Goal: Task Accomplishment & Management: Manage account settings

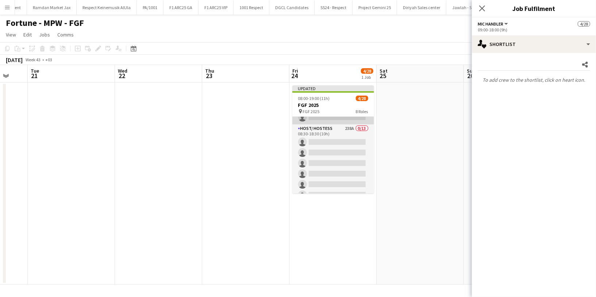
scroll to position [53, 0]
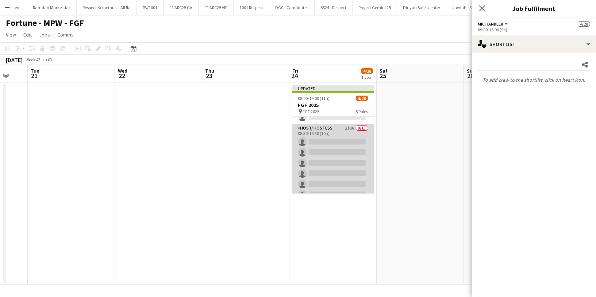
click at [337, 127] on app-card-role "Host/ Hostess 238A 0/13 08:30-18:30 (10h) single-neutral-actions single-neutral…" at bounding box center [333, 200] width 82 height 152
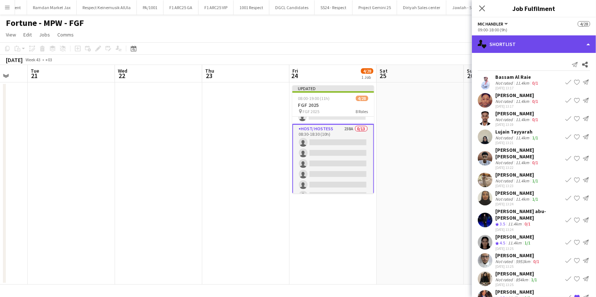
click at [513, 45] on div "single-neutral-actions-heart Shortlist" at bounding box center [534, 44] width 124 height 18
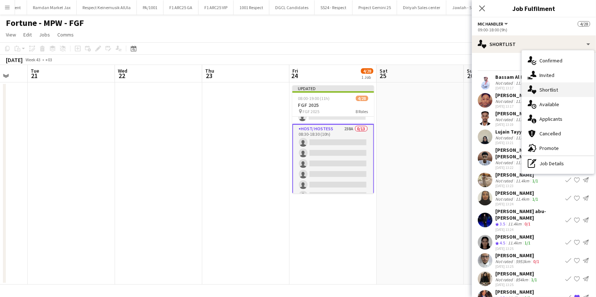
click at [558, 88] on div "single-neutral-actions-heart Shortlist" at bounding box center [557, 89] width 72 height 15
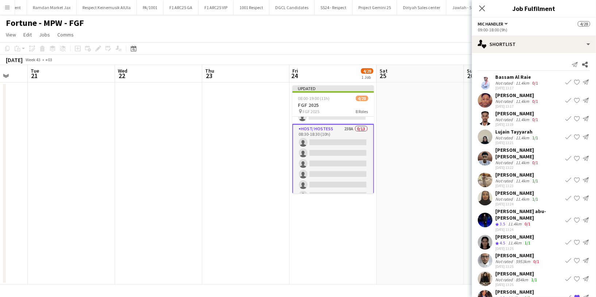
click at [331, 137] on app-card-role "Host/ Hostess 238A 0/13 08:30-18:30 (10h) single-neutral-actions single-neutral…" at bounding box center [333, 200] width 82 height 153
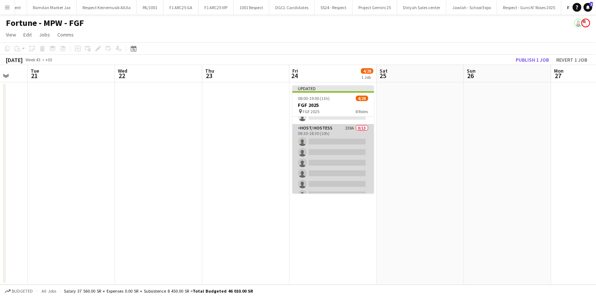
click at [328, 130] on app-card-role "Host/ Hostess 238A 0/13 08:30-18:30 (10h) single-neutral-actions single-neutral…" at bounding box center [333, 200] width 82 height 152
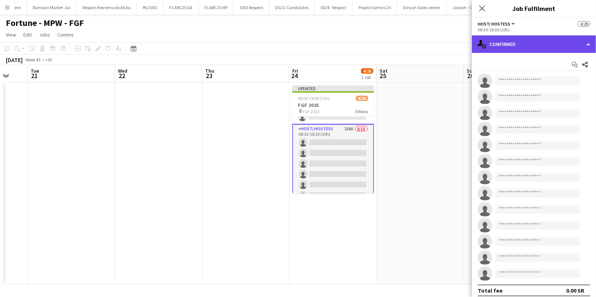
click at [532, 48] on div "single-neutral-actions-check-2 Confirmed" at bounding box center [534, 44] width 124 height 18
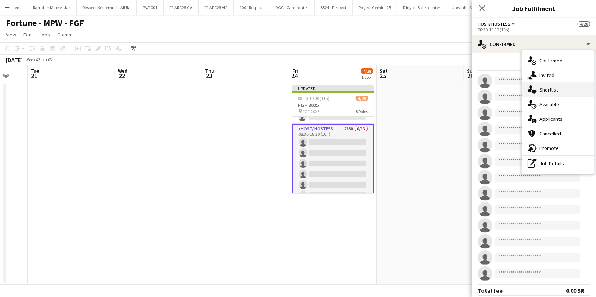
click at [558, 85] on div "single-neutral-actions-heart Shortlist" at bounding box center [557, 89] width 72 height 15
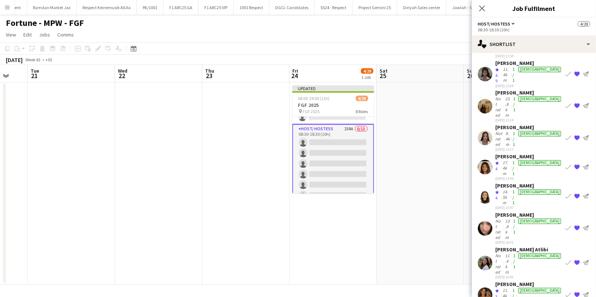
scroll to position [133, 0]
click at [503, 252] on div "Not rated" at bounding box center [499, 263] width 8 height 22
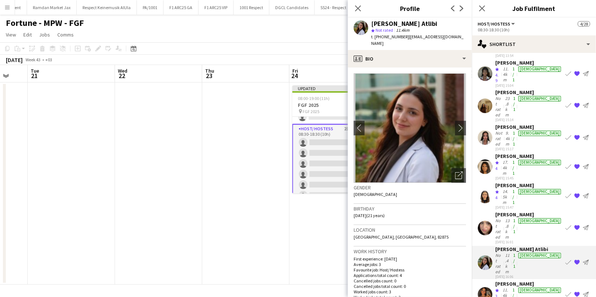
click at [387, 37] on span "t. +966551159563" at bounding box center [390, 36] width 38 height 5
copy span "966551159563"
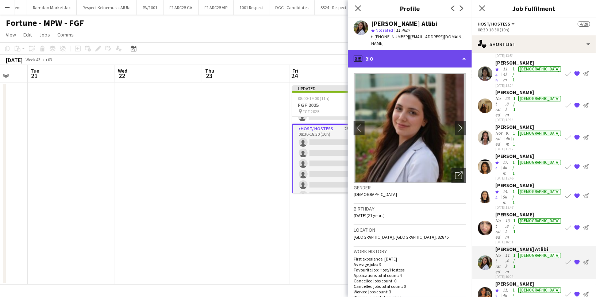
click at [420, 50] on div "profile Bio" at bounding box center [410, 59] width 124 height 18
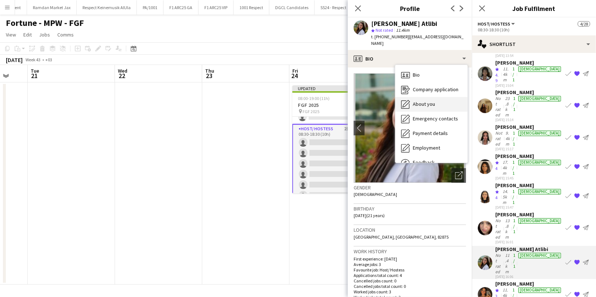
click at [425, 104] on div "About you About you" at bounding box center [431, 104] width 72 height 15
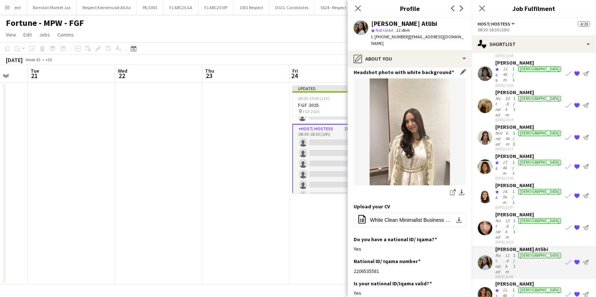
scroll to position [99, 0]
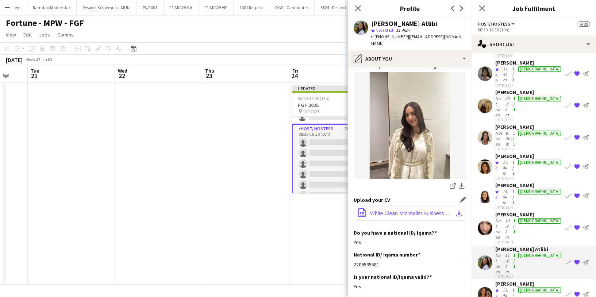
click at [395, 212] on span "White Clean Minimalist Business Real Estate Resume-2.pdf" at bounding box center [411, 213] width 82 height 6
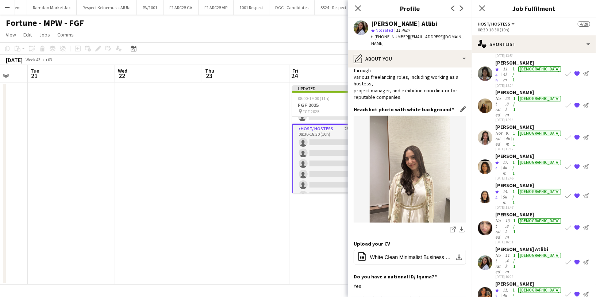
scroll to position [0, 0]
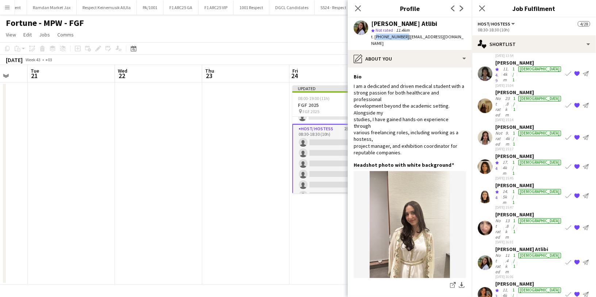
drag, startPoint x: 403, startPoint y: 36, endPoint x: 375, endPoint y: 35, distance: 28.5
click at [375, 35] on span "t. +966551159563" at bounding box center [390, 36] width 38 height 5
copy span "+966551159563"
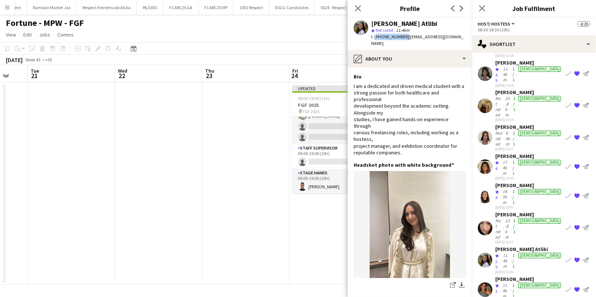
scroll to position [276, 0]
click at [311, 129] on app-card-role "Registration Assistant 382A 1/3 09:00-19:00 (10h) Amel Nour Abdelrahman single-…" at bounding box center [333, 123] width 82 height 46
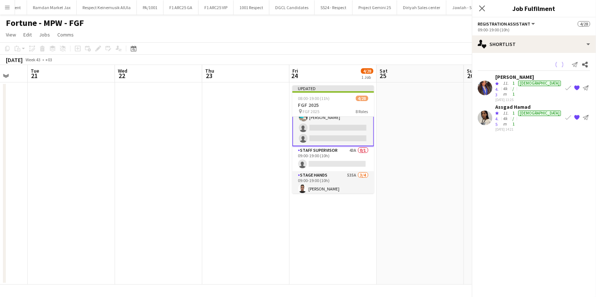
scroll to position [275, 0]
click at [511, 110] on div "11.4km" at bounding box center [505, 118] width 9 height 17
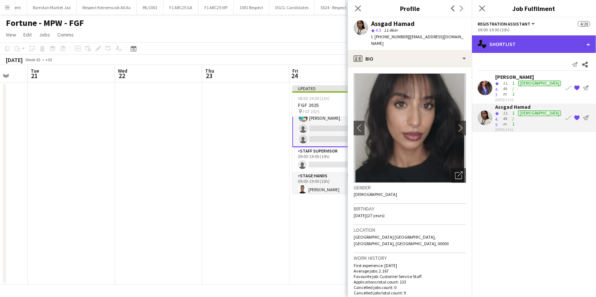
click at [500, 46] on div "single-neutral-actions-heart Shortlist" at bounding box center [534, 44] width 124 height 18
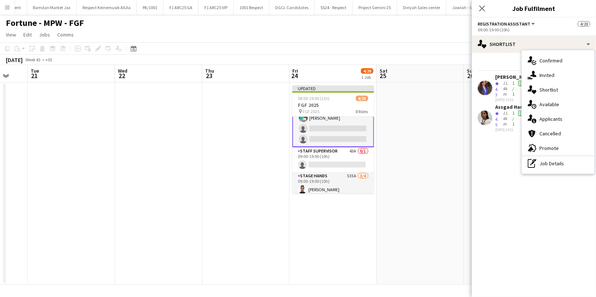
drag, startPoint x: 554, startPoint y: 117, endPoint x: 546, endPoint y: 117, distance: 8.0
click at [554, 117] on span "Applicants" at bounding box center [550, 119] width 23 height 7
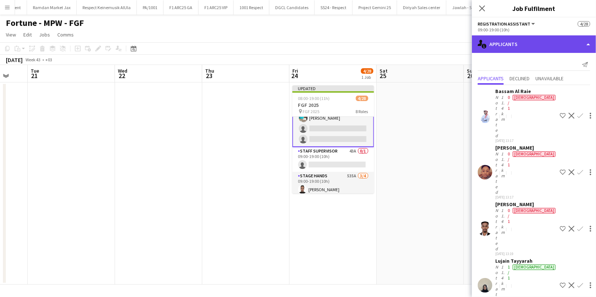
click at [507, 38] on div "single-neutral-actions-information Applicants" at bounding box center [534, 44] width 124 height 18
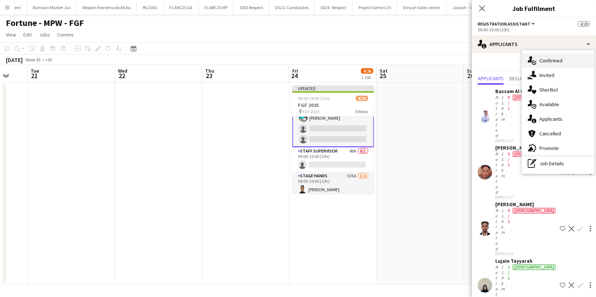
click at [553, 61] on span "Confirmed" at bounding box center [550, 60] width 23 height 7
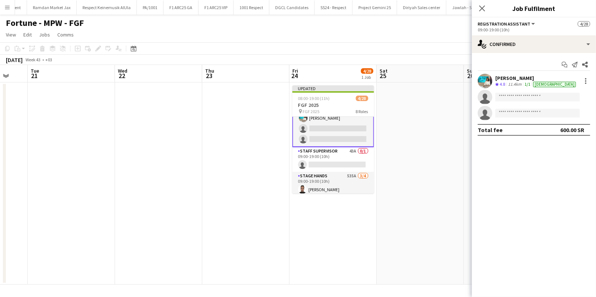
click at [507, 81] on div "11.4km" at bounding box center [514, 84] width 16 height 6
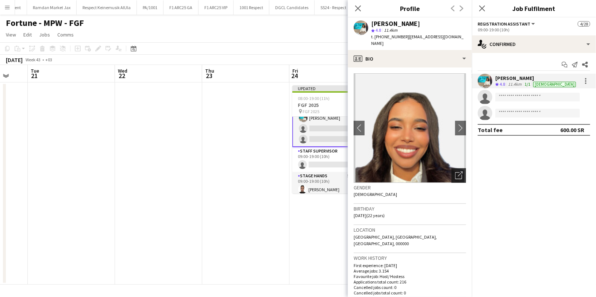
click at [457, 175] on div "Open photos pop-in" at bounding box center [458, 175] width 15 height 15
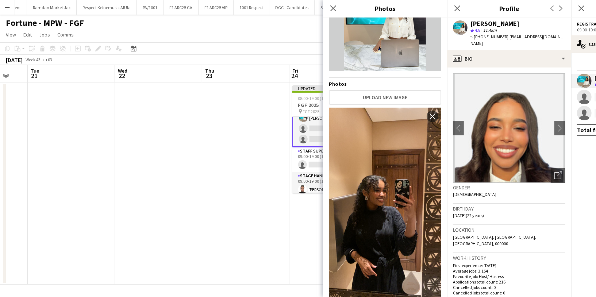
scroll to position [0, 0]
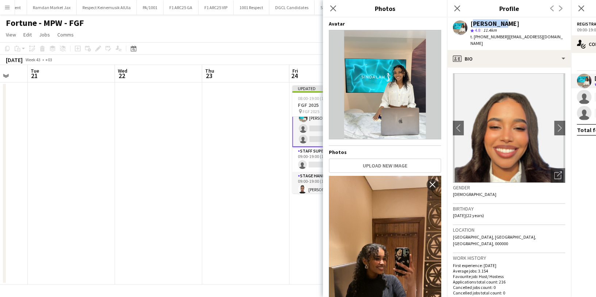
drag, startPoint x: 500, startPoint y: 22, endPoint x: 472, endPoint y: 22, distance: 28.4
click at [472, 22] on div "[PERSON_NAME]" at bounding box center [494, 23] width 49 height 7
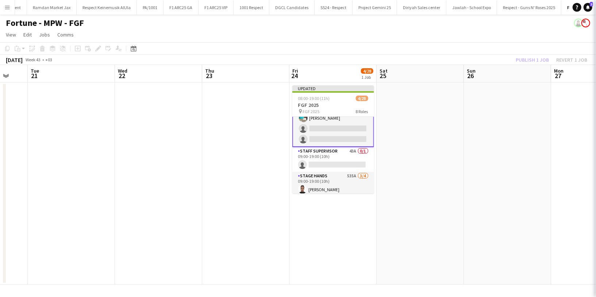
copy div "Amel Nour"
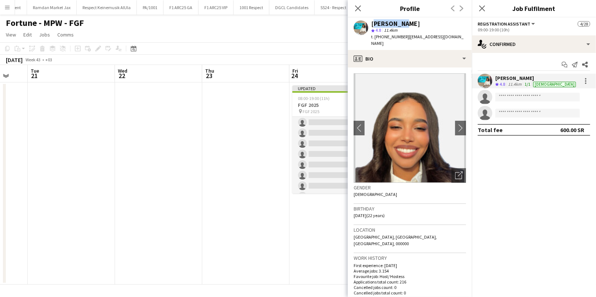
click at [325, 158] on app-card-role "Host/ Hostess 238A 0/13 08:30-18:30 (10h) single-neutral-actions single-neutral…" at bounding box center [333, 149] width 82 height 152
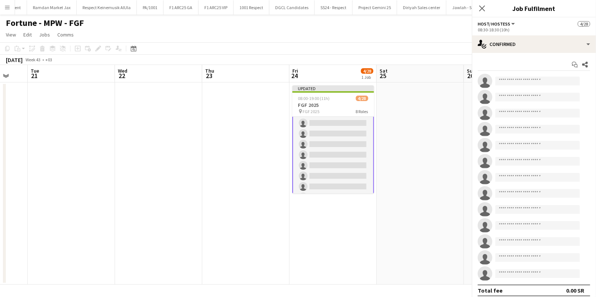
scroll to position [105, 0]
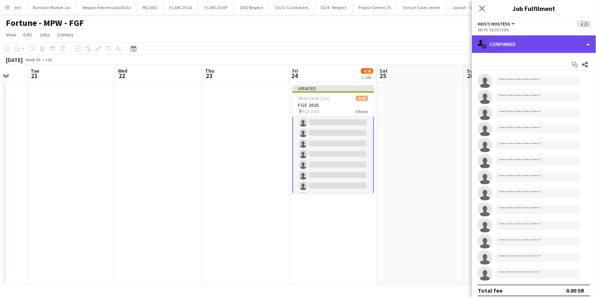
click at [553, 42] on div "single-neutral-actions-check-2 Confirmed" at bounding box center [534, 44] width 124 height 18
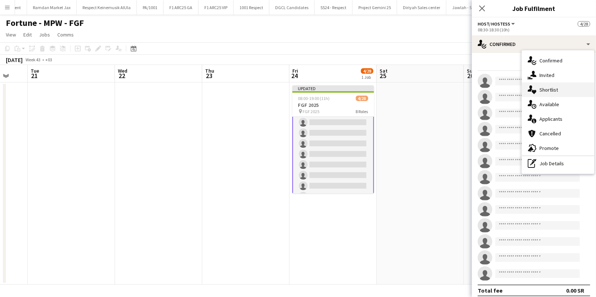
click at [556, 92] on span "Shortlist" at bounding box center [548, 89] width 19 height 7
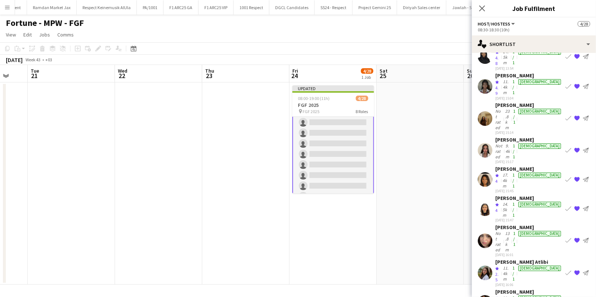
scroll to position [122, 0]
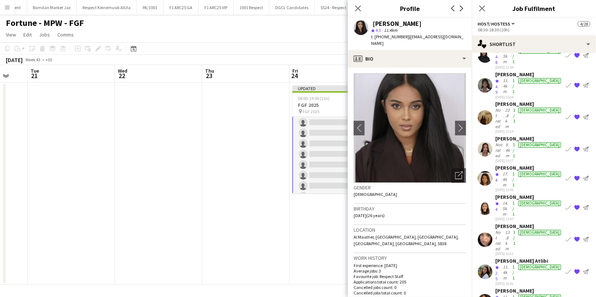
click at [393, 39] on span "t. +9660549251586" at bounding box center [390, 36] width 38 height 5
copy span "9660549251586"
click at [320, 163] on app-card-role "Stage Hands 535A 3/4 09:00-19:00 (10h) Abdulrahman Hassan Ahmed Ramzi Elmotaz b…" at bounding box center [333, 141] width 82 height 57
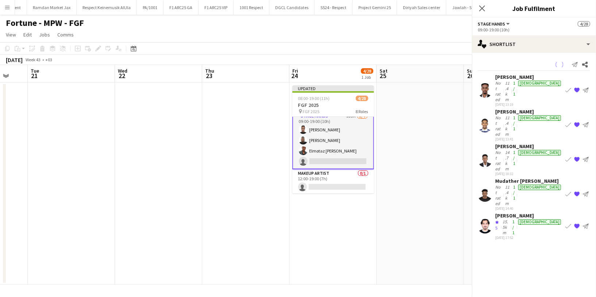
scroll to position [333, 0]
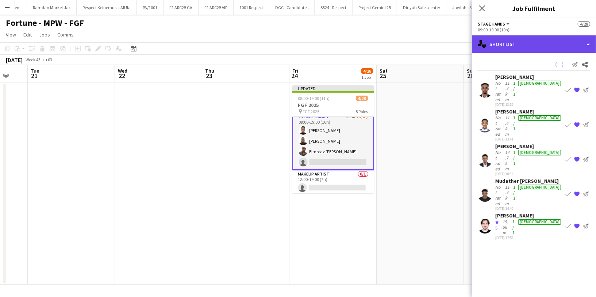
click at [531, 43] on div "single-neutral-actions-heart Shortlist" at bounding box center [534, 44] width 124 height 18
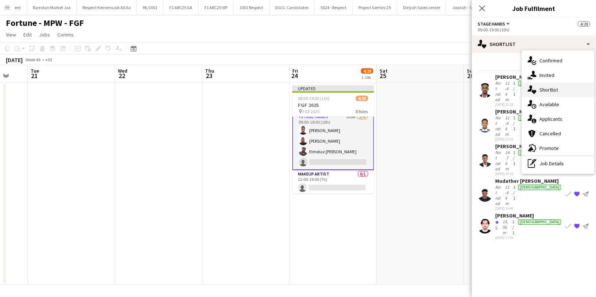
click at [564, 91] on div "single-neutral-actions-heart Shortlist" at bounding box center [557, 89] width 72 height 15
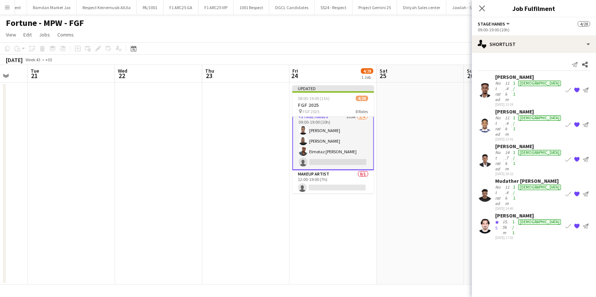
click at [506, 143] on div "Salem Nasser" at bounding box center [528, 146] width 67 height 7
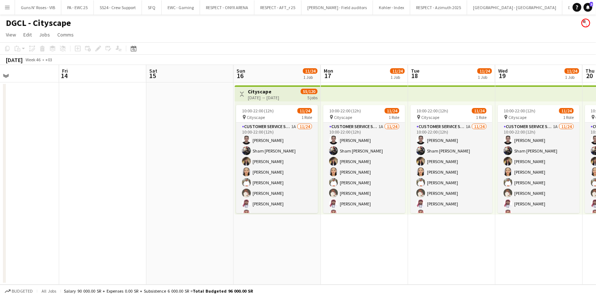
scroll to position [0, 293]
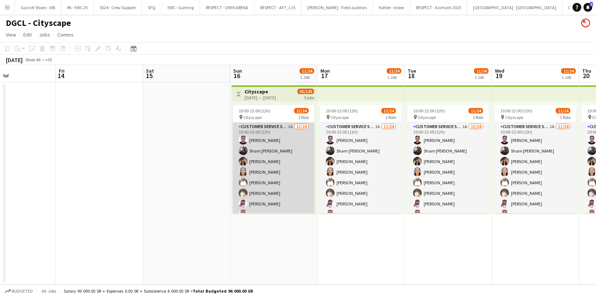
click at [274, 133] on app-card-role "Customer Service Staff 1A 11/24 10:00-22:00 (12h) Mohammad Harb Sham Almaghrabi…" at bounding box center [274, 257] width 82 height 268
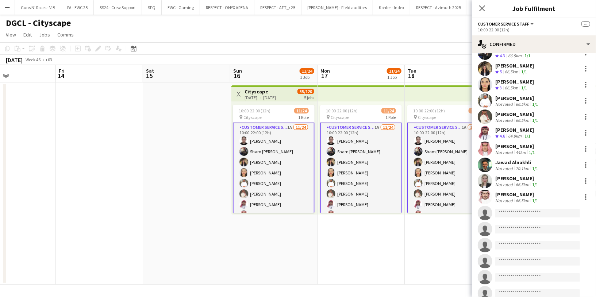
scroll to position [0, 0]
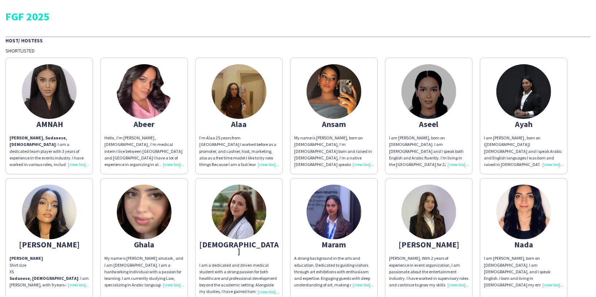
scroll to position [1160, 0]
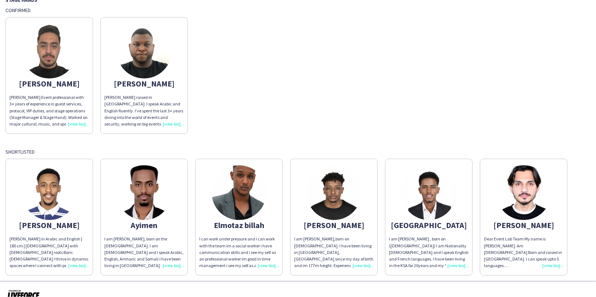
click at [353, 198] on img at bounding box center [333, 192] width 55 height 55
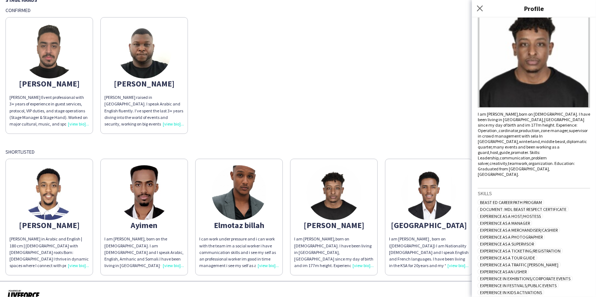
scroll to position [238, 0]
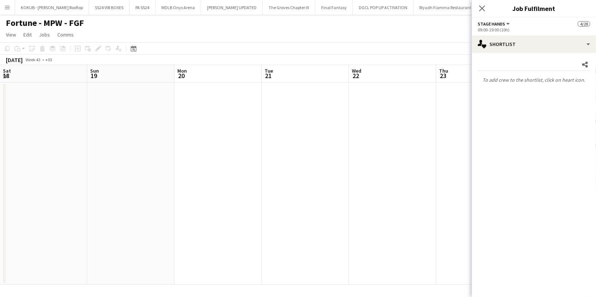
scroll to position [0, 234]
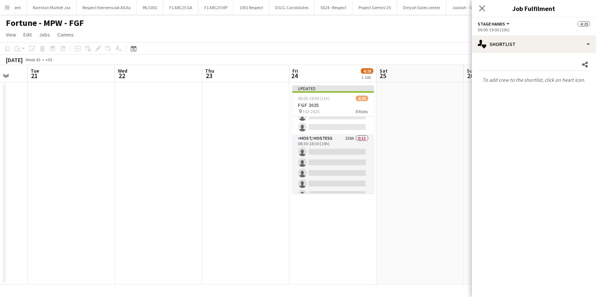
click at [335, 144] on app-card-role "Host/ Hostess 238A 0/13 08:30-18:30 (10h) single-neutral-actions single-neutral…" at bounding box center [333, 210] width 82 height 152
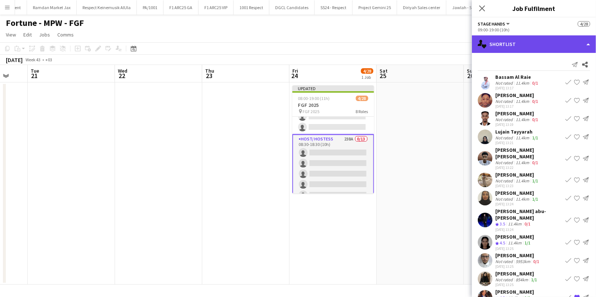
click at [524, 43] on div "single-neutral-actions-heart Shortlist" at bounding box center [534, 44] width 124 height 18
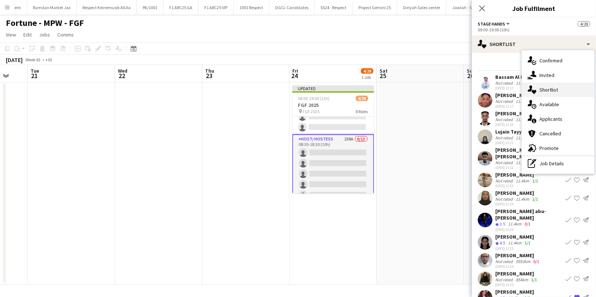
click at [555, 92] on span "Shortlist" at bounding box center [548, 89] width 19 height 7
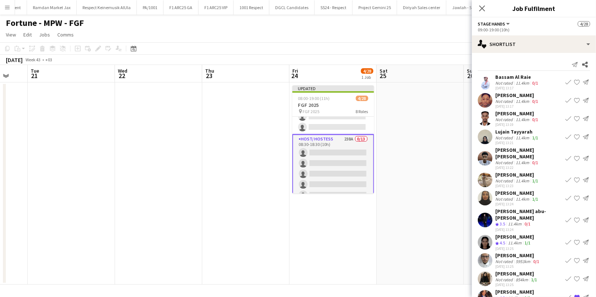
click at [330, 155] on app-card-role "Host/ Hostess 238A 0/13 08:30-18:30 (10h) single-neutral-actions single-neutral…" at bounding box center [333, 210] width 82 height 153
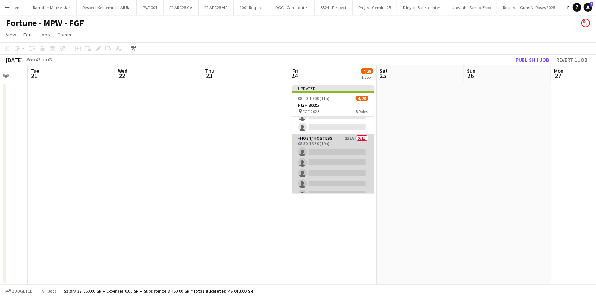
click at [329, 141] on app-card-role "Host/ Hostess 238A 0/13 08:30-18:30 (10h) single-neutral-actions single-neutral…" at bounding box center [333, 210] width 82 height 152
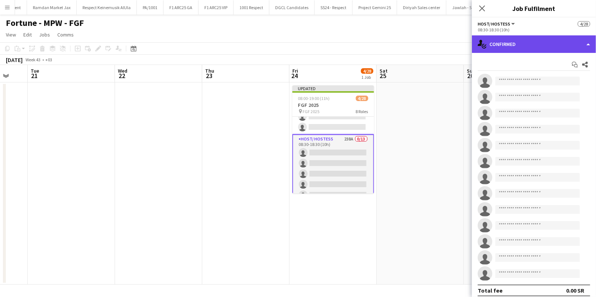
click at [519, 50] on div "single-neutral-actions-check-2 Confirmed" at bounding box center [534, 44] width 124 height 18
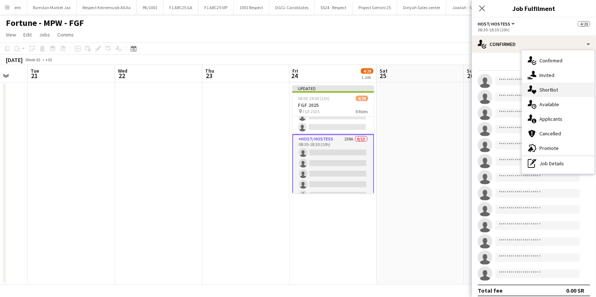
click at [552, 93] on span "Shortlist" at bounding box center [548, 89] width 19 height 7
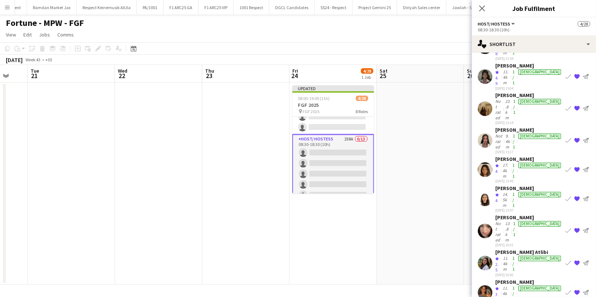
scroll to position [133, 0]
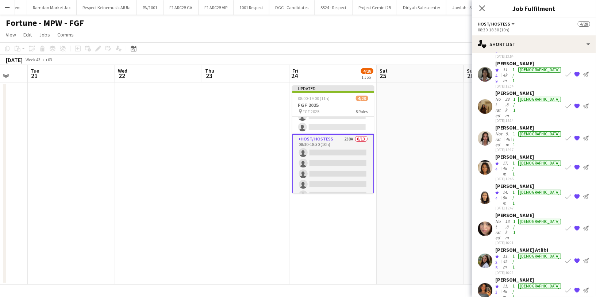
click at [503, 247] on div "Judi Atlibi" at bounding box center [528, 250] width 67 height 7
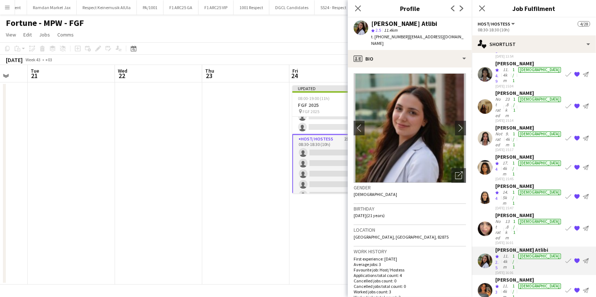
click at [391, 22] on div "Judi Atlibi" at bounding box center [404, 23] width 66 height 7
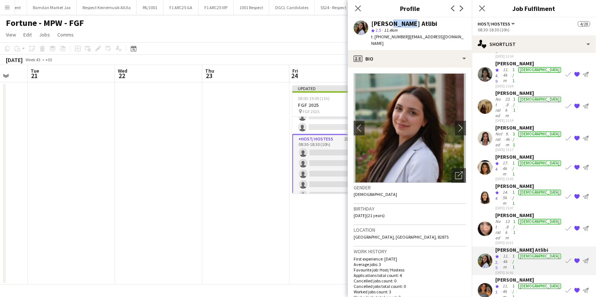
click at [391, 22] on div "Judi Atlibi" at bounding box center [404, 23] width 66 height 7
drag, startPoint x: 454, startPoint y: 36, endPoint x: 404, endPoint y: 36, distance: 49.2
click at [404, 36] on div "Judi Atlibi star 2.5 11.4km t. +966551159563 | judytlibe110@gmail.com" at bounding box center [410, 34] width 124 height 32
copy span "judytlibe110@gmail.com"
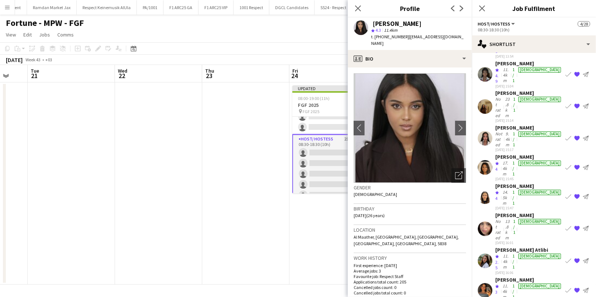
click at [401, 22] on div "‏ AMNAH IDRIS" at bounding box center [396, 23] width 50 height 7
copy div "‏ AMNAH IDRIS"
drag, startPoint x: 458, startPoint y: 38, endPoint x: 407, endPoint y: 39, distance: 51.1
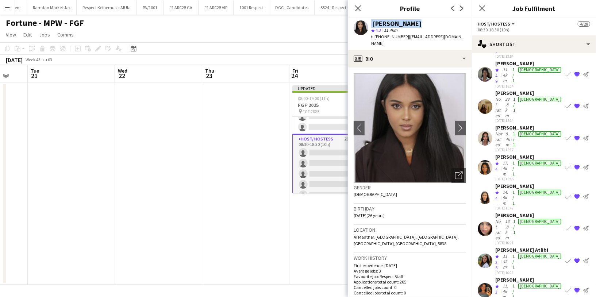
click at [407, 39] on div "‏ AMNAH IDRIS star 4.3 11.4km t. +9660549251586 | amnaedris148@gmail.com" at bounding box center [410, 34] width 124 height 32
copy span "amnaedris148@gmail.com"
click at [400, 21] on div "‏ AMNAH IDRIS" at bounding box center [396, 23] width 50 height 7
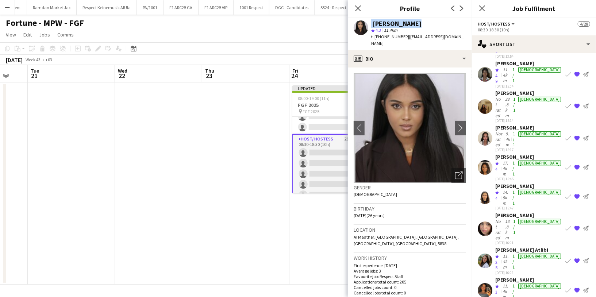
click at [400, 21] on div "‏ AMNAH IDRIS" at bounding box center [396, 23] width 50 height 7
copy div "‏ AMNAH IDRIS"
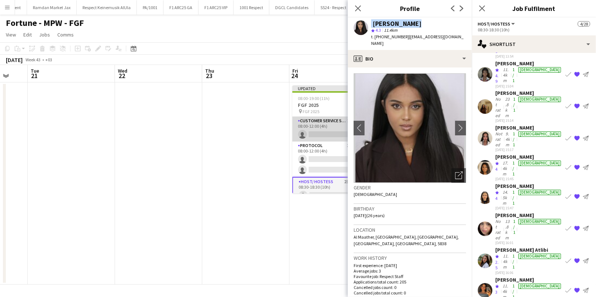
click at [321, 121] on app-card-role "Customer Service Staff 204A 0/1 08:00-12:00 (4h) single-neutral-actions" at bounding box center [333, 129] width 82 height 25
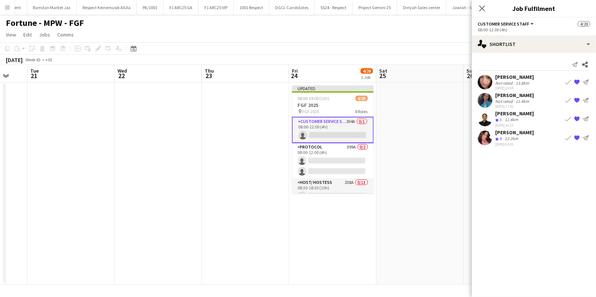
click at [334, 123] on app-card-role "Customer Service Staff 204A 0/1 08:00-12:00 (4h) single-neutral-actions" at bounding box center [333, 130] width 82 height 26
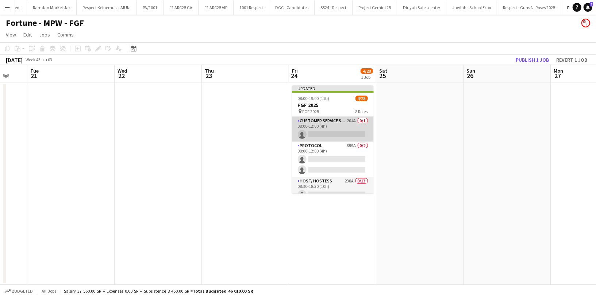
click at [334, 124] on app-card-role "Customer Service Staff 204A 0/1 08:00-12:00 (4h) single-neutral-actions" at bounding box center [333, 129] width 82 height 25
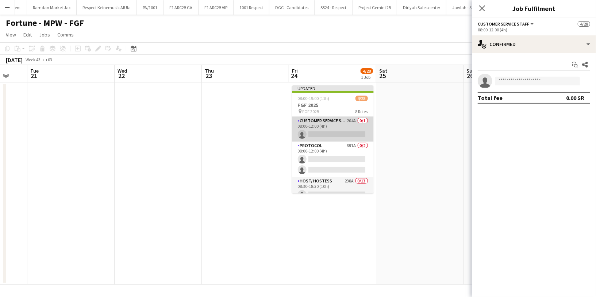
click at [334, 124] on app-card-role "Customer Service Staff 204A 0/1 08:00-12:00 (4h) single-neutral-actions" at bounding box center [333, 129] width 82 height 25
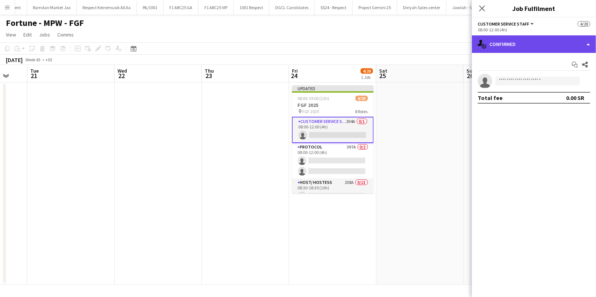
click at [518, 43] on div "single-neutral-actions-check-2 Confirmed" at bounding box center [534, 44] width 124 height 18
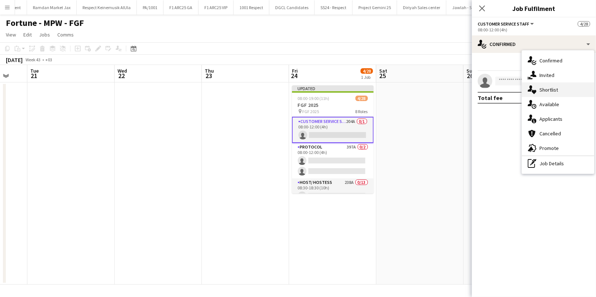
click at [557, 88] on div "single-neutral-actions-heart Shortlist" at bounding box center [557, 89] width 72 height 15
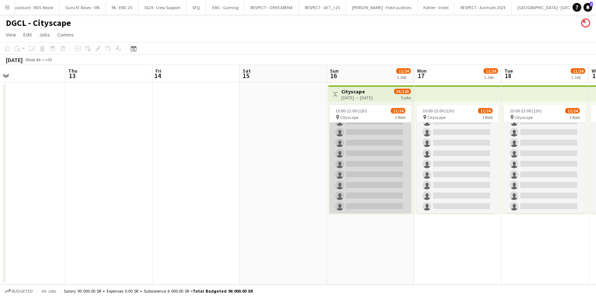
click at [377, 145] on app-card-role "Customer Service Staff 2A [DATE] 10:00-22:00 (12h) [PERSON_NAME] Sham [PERSON_N…" at bounding box center [370, 79] width 82 height 268
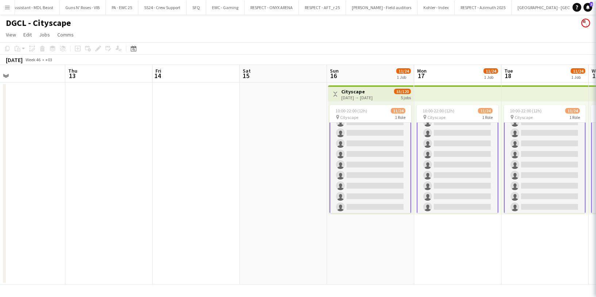
scroll to position [178, 0]
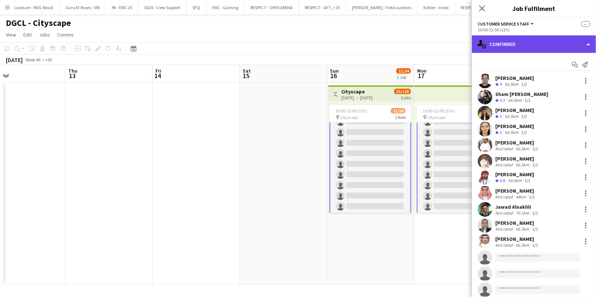
click at [532, 42] on div "single-neutral-actions-check-2 Confirmed" at bounding box center [534, 44] width 124 height 18
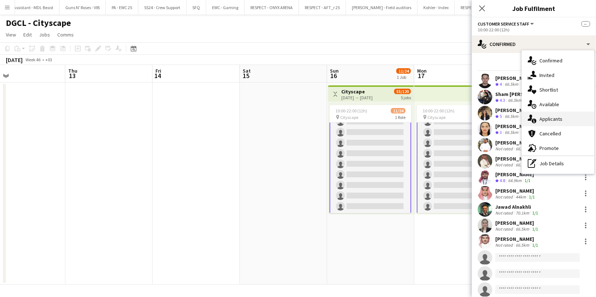
click at [555, 119] on span "Applicants" at bounding box center [550, 119] width 23 height 7
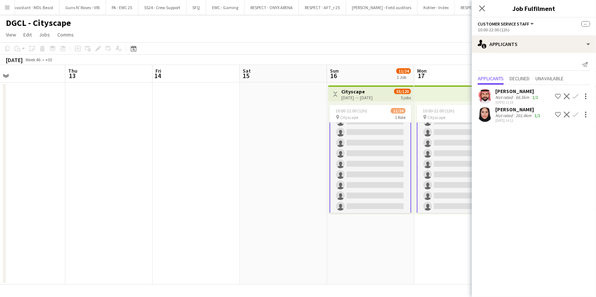
click at [576, 114] on app-icon "Confirm" at bounding box center [575, 115] width 6 height 6
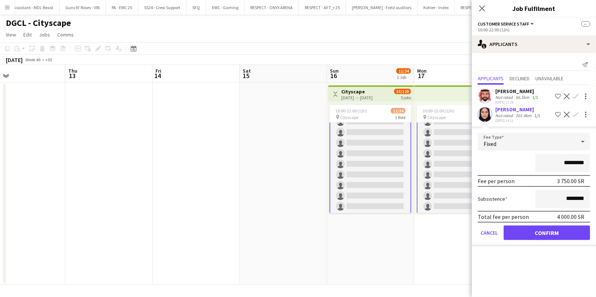
click at [512, 165] on div "*********" at bounding box center [533, 163] width 112 height 18
click at [536, 236] on button "Confirm" at bounding box center [546, 232] width 86 height 15
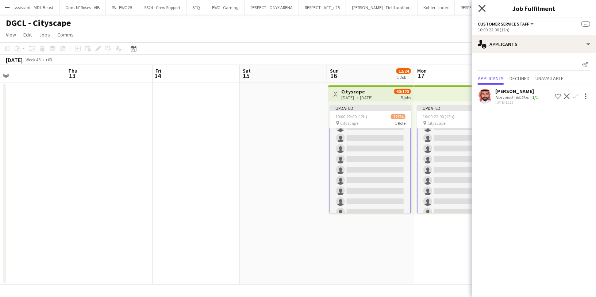
click at [482, 10] on icon "Close pop-in" at bounding box center [481, 8] width 7 height 7
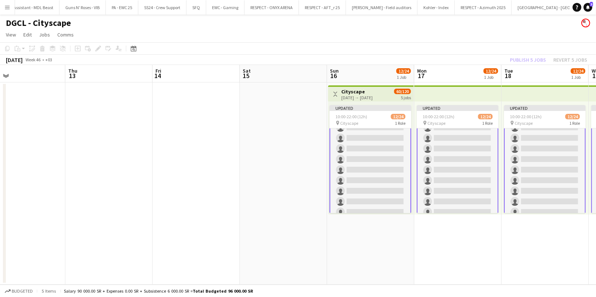
click at [531, 60] on div "Publish 5 jobs Revert 5 jobs" at bounding box center [548, 59] width 95 height 9
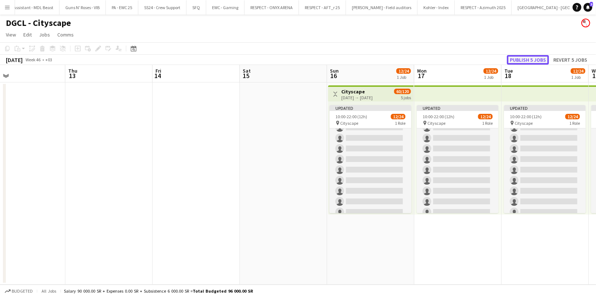
click at [531, 60] on button "Publish 5 jobs" at bounding box center [528, 59] width 42 height 9
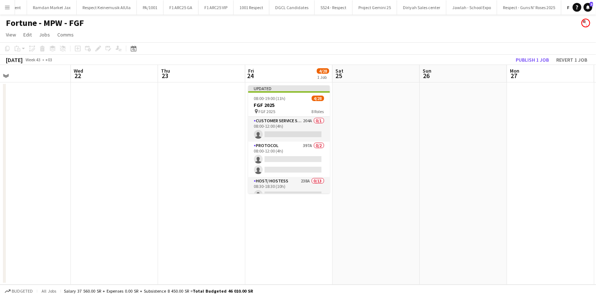
scroll to position [0, 189]
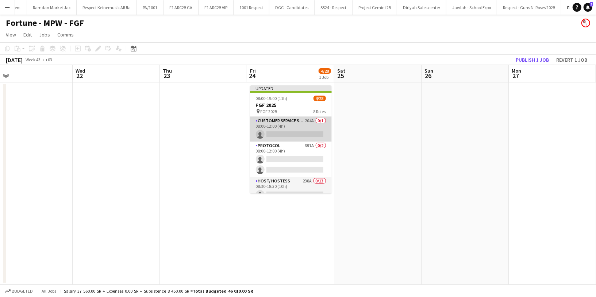
click at [286, 124] on app-card-role "Customer Service Staff 204A 0/1 08:00-12:00 (4h) single-neutral-actions" at bounding box center [291, 129] width 82 height 25
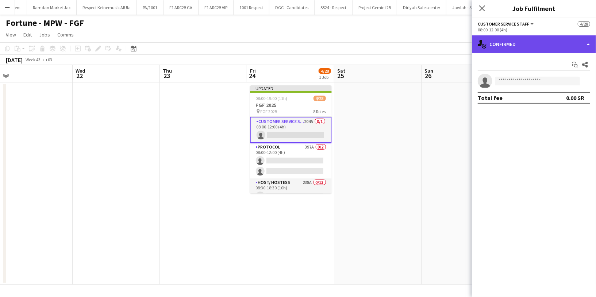
click at [536, 48] on div "single-neutral-actions-check-2 Confirmed" at bounding box center [534, 44] width 124 height 18
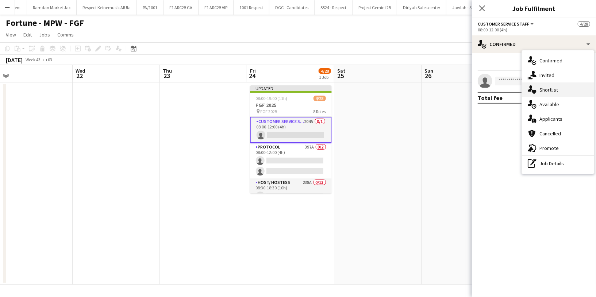
click at [558, 92] on div "single-neutral-actions-heart Shortlist" at bounding box center [557, 89] width 72 height 15
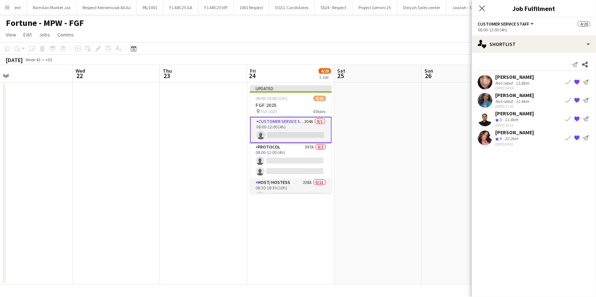
click at [511, 100] on div "Not rated" at bounding box center [504, 100] width 19 height 5
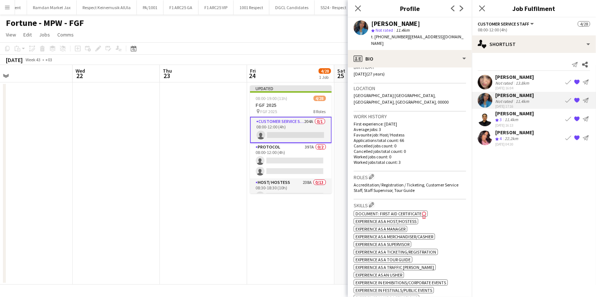
scroll to position [0, 0]
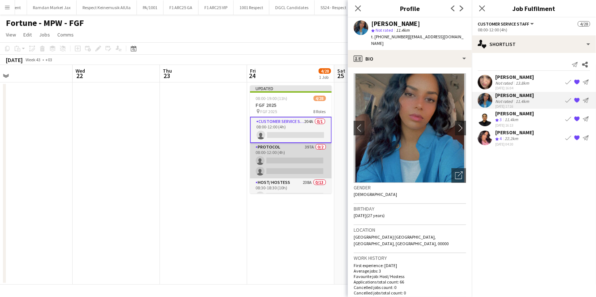
click at [300, 171] on app-card-role "Protocol 397A 0/2 08:00-12:00 (4h) single-neutral-actions single-neutral-actions" at bounding box center [291, 160] width 82 height 35
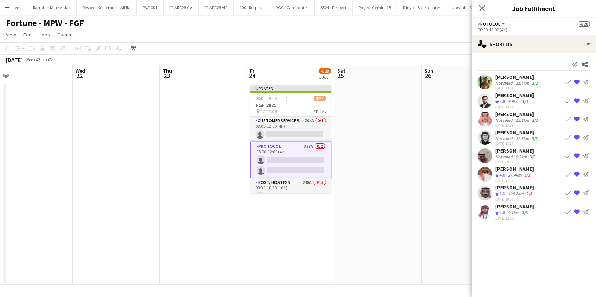
click at [516, 213] on div "9.1km" at bounding box center [513, 213] width 14 height 6
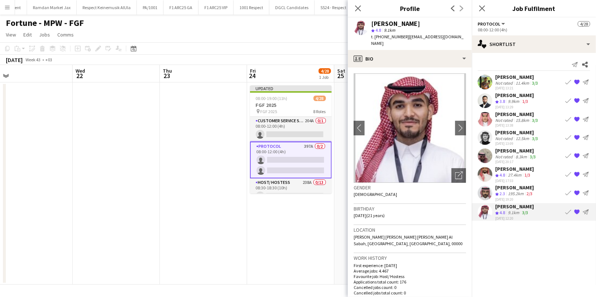
click at [390, 37] on span "t. [PHONE_NUMBER]" at bounding box center [390, 36] width 38 height 5
click at [433, 29] on div "star 4.8 9.1km" at bounding box center [418, 30] width 95 height 7
click at [511, 77] on div "[PERSON_NAME]" at bounding box center [517, 77] width 44 height 7
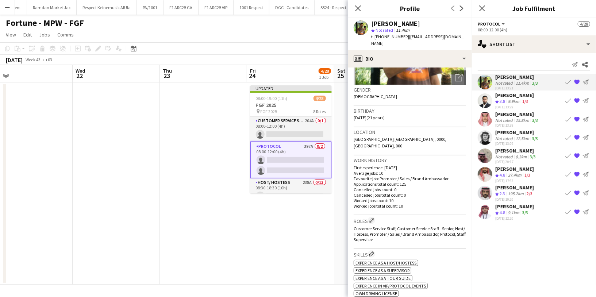
scroll to position [212, 0]
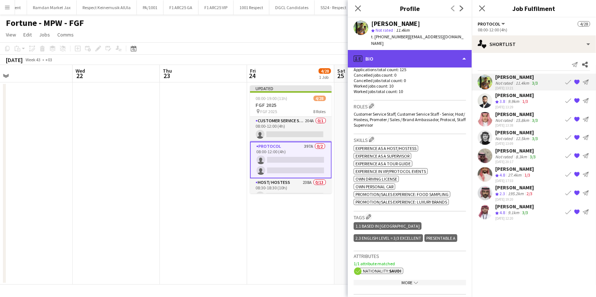
click at [405, 50] on div "profile Bio" at bounding box center [410, 59] width 124 height 18
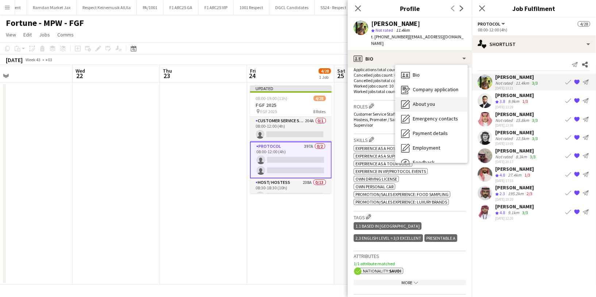
click at [435, 99] on div "About you About you" at bounding box center [431, 104] width 72 height 15
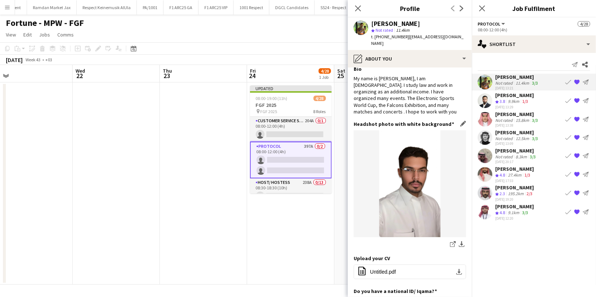
scroll to position [0, 0]
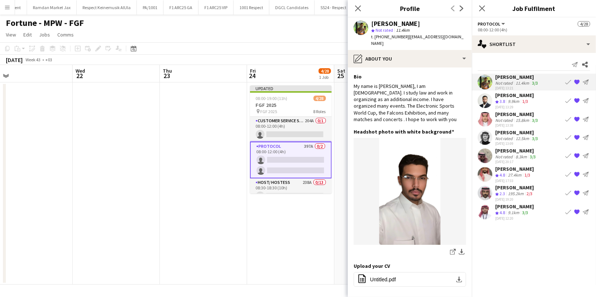
click at [420, 23] on div "[PERSON_NAME]" at bounding box center [395, 23] width 49 height 7
copy div "[PERSON_NAME]"
click at [525, 98] on app-skills-label "1/3" at bounding box center [525, 100] width 6 height 5
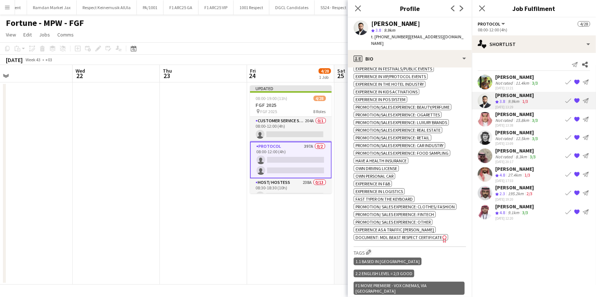
scroll to position [387, 0]
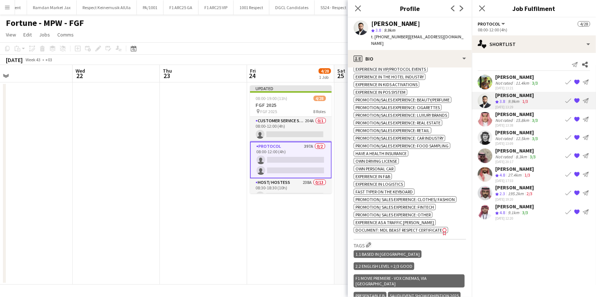
click at [511, 173] on div "27.4km" at bounding box center [514, 175] width 16 height 6
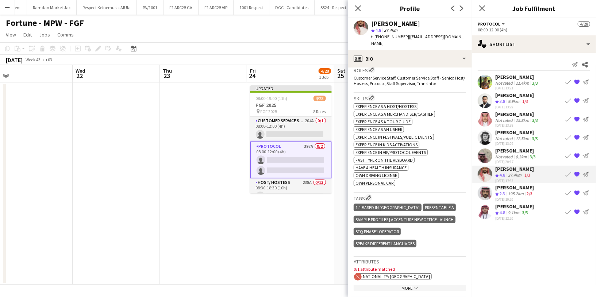
scroll to position [244, 0]
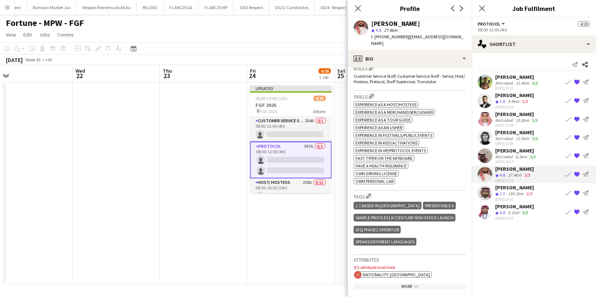
click at [504, 136] on div "Not rated" at bounding box center [504, 138] width 19 height 5
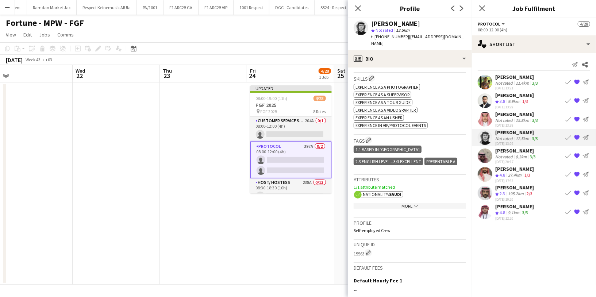
scroll to position [266, 0]
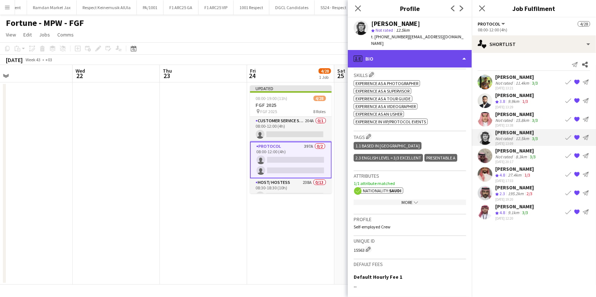
click at [426, 50] on div "profile Bio" at bounding box center [410, 59] width 124 height 18
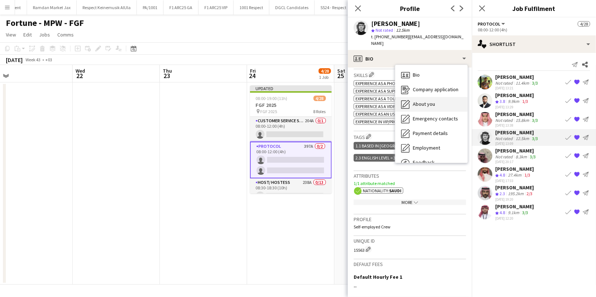
click at [430, 101] on span "About you" at bounding box center [423, 104] width 22 height 7
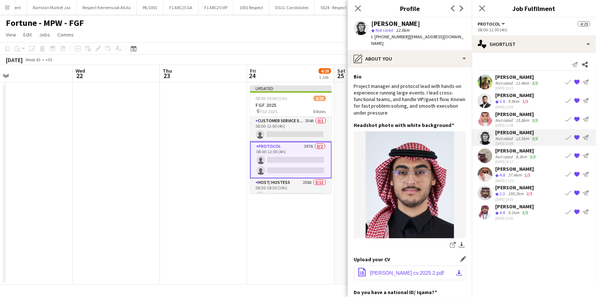
click at [413, 270] on span "[PERSON_NAME] cv.2025.2.pdf" at bounding box center [407, 273] width 74 height 6
click at [505, 121] on div "Not rated" at bounding box center [504, 119] width 19 height 5
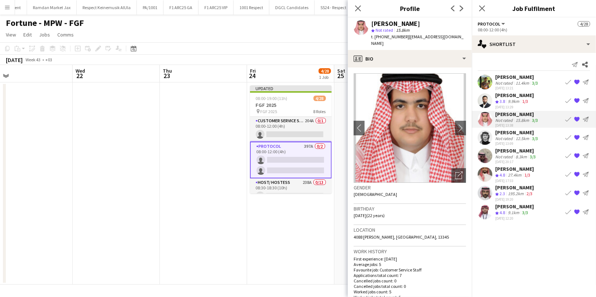
click at [389, 36] on span "t. [PHONE_NUMBER]" at bounding box center [390, 36] width 38 height 5
copy span "966557662016"
click at [513, 174] on div "27.4km" at bounding box center [514, 175] width 16 height 6
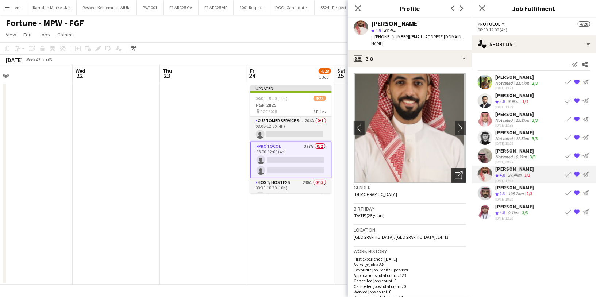
click at [455, 172] on icon "Open photos pop-in" at bounding box center [459, 175] width 8 height 8
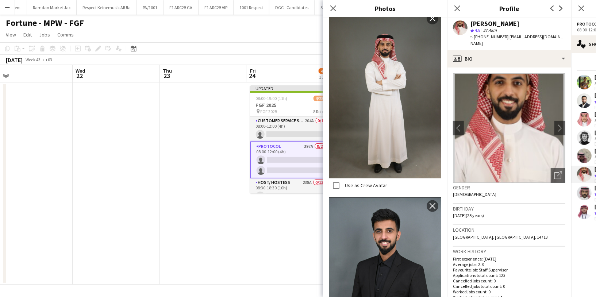
scroll to position [730, 0]
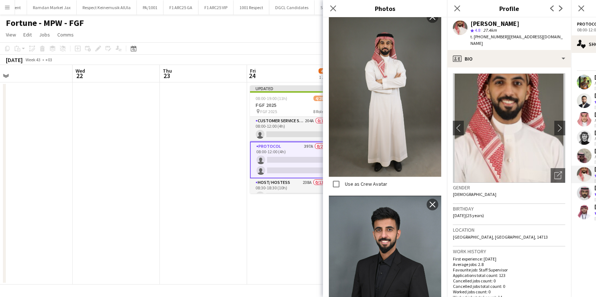
click at [519, 198] on div "Gender [DEMOGRAPHIC_DATA]" at bounding box center [509, 193] width 112 height 21
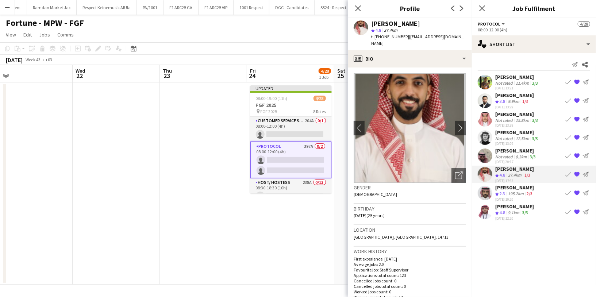
click at [509, 194] on div "195.2km" at bounding box center [515, 194] width 19 height 6
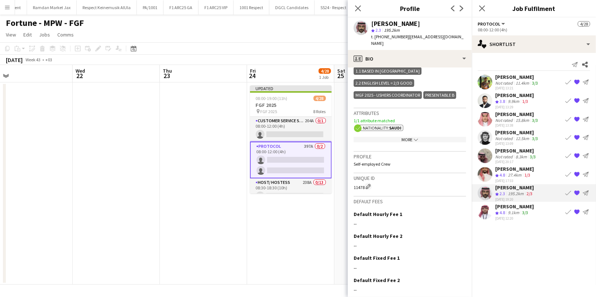
scroll to position [294, 0]
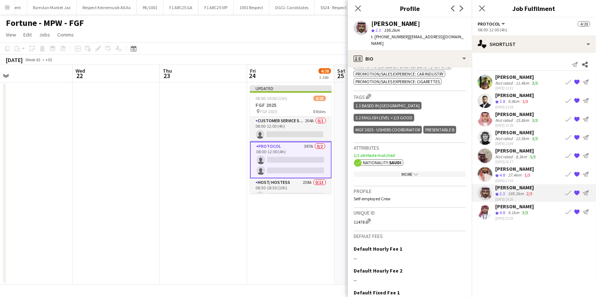
click at [577, 194] on app-icon "{{ spriteTitle }}" at bounding box center [577, 193] width 6 height 6
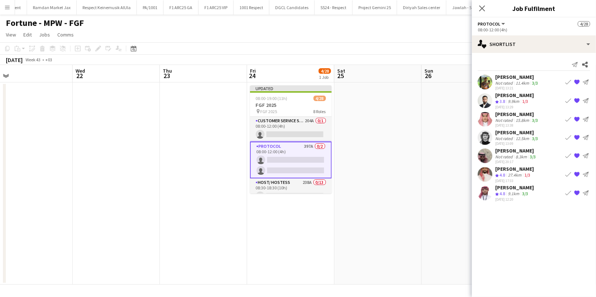
click at [517, 153] on div "[PERSON_NAME]" at bounding box center [516, 150] width 42 height 7
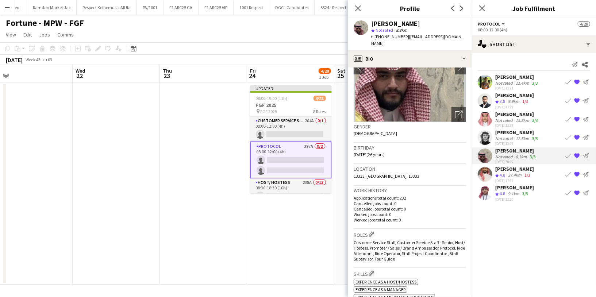
scroll to position [0, 0]
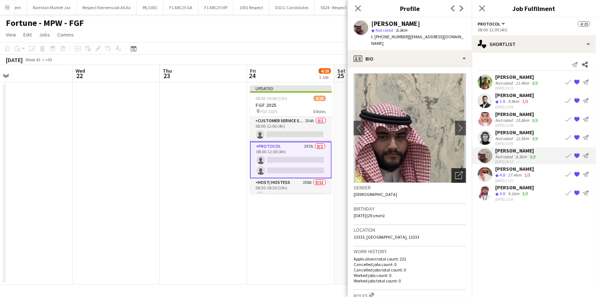
click at [455, 171] on icon "Open photos pop-in" at bounding box center [459, 175] width 8 height 8
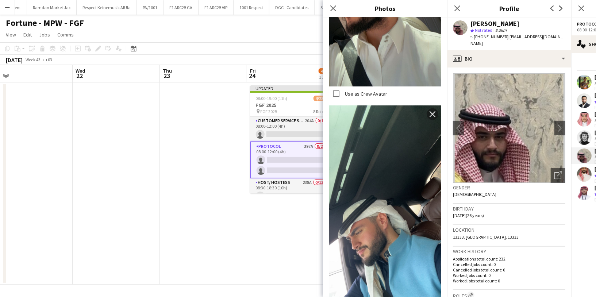
scroll to position [305, 0]
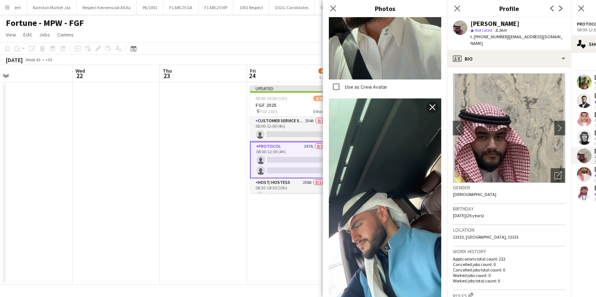
click at [517, 193] on div "Gender [DEMOGRAPHIC_DATA]" at bounding box center [509, 193] width 112 height 21
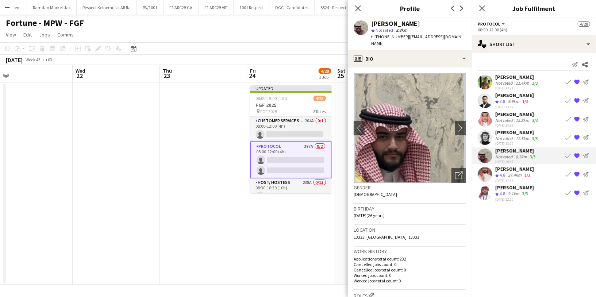
click at [450, 186] on div "Gender [DEMOGRAPHIC_DATA]" at bounding box center [409, 193] width 112 height 21
click at [496, 101] on polygon at bounding box center [497, 102] width 4 height 4
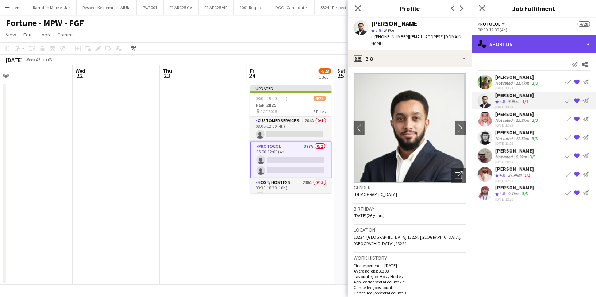
click at [508, 41] on div "single-neutral-actions-heart Shortlist" at bounding box center [534, 44] width 124 height 18
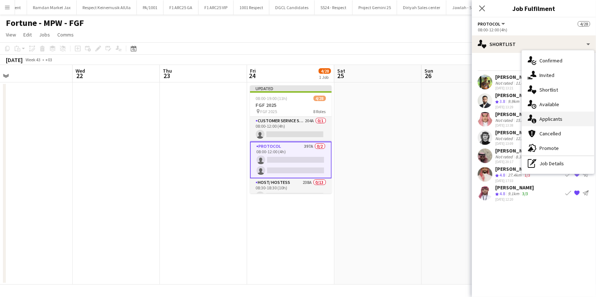
click at [562, 122] on div "single-neutral-actions-information Applicants" at bounding box center [557, 119] width 72 height 15
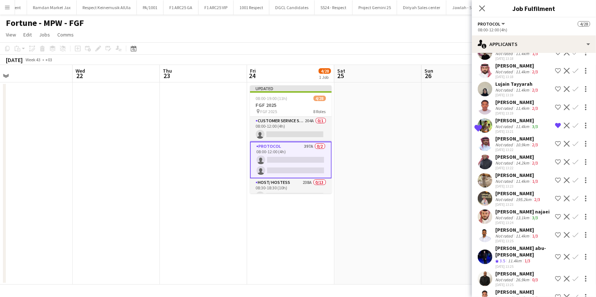
scroll to position [99, 0]
click at [516, 220] on div "13.1km" at bounding box center [522, 216] width 16 height 5
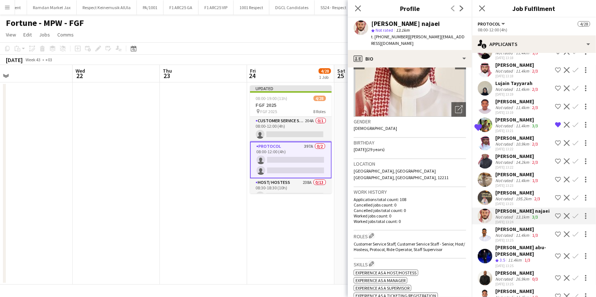
scroll to position [72, 0]
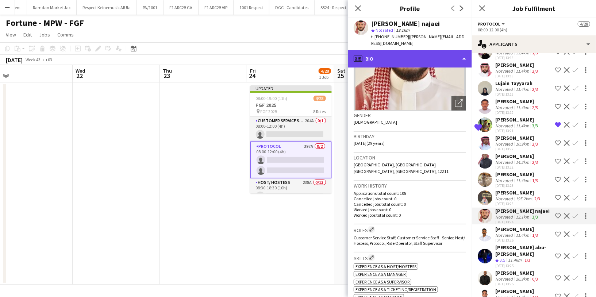
click at [419, 54] on div "profile Bio" at bounding box center [410, 59] width 124 height 18
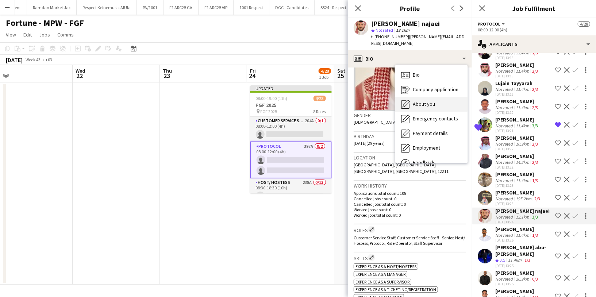
click at [437, 98] on div "About you About you" at bounding box center [431, 104] width 72 height 15
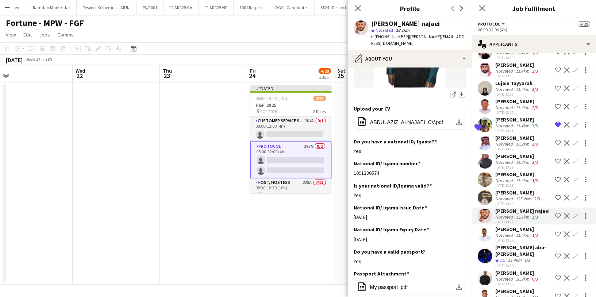
scroll to position [184, 0]
click at [414, 115] on button "office-file-sheet ABDULAZIZ_ALNAJAEI_CV.pdf download-bottom" at bounding box center [409, 122] width 112 height 15
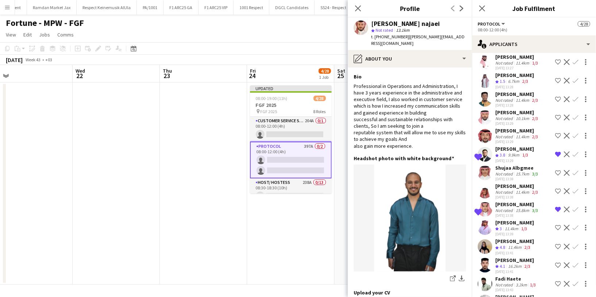
scroll to position [378, 0]
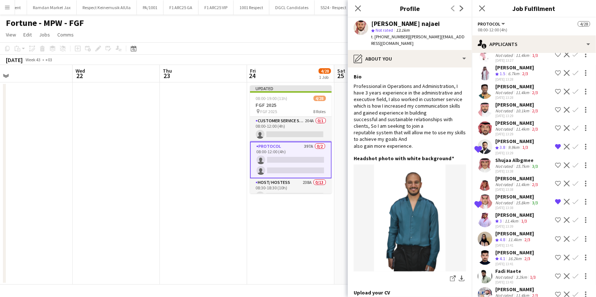
click at [505, 163] on div "Shujaa Albgmee" at bounding box center [517, 160] width 44 height 7
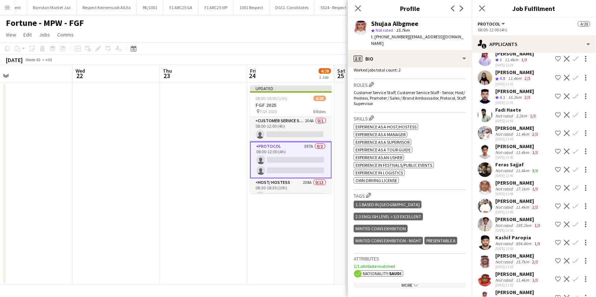
scroll to position [542, 0]
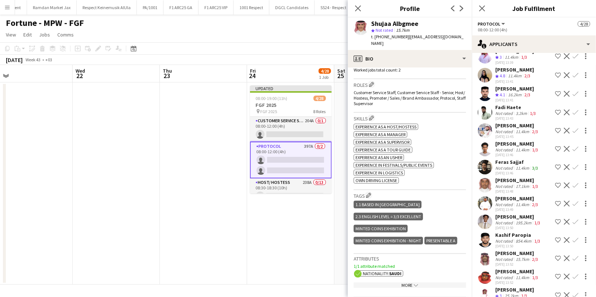
click at [509, 170] on div "Not rated" at bounding box center [504, 167] width 19 height 5
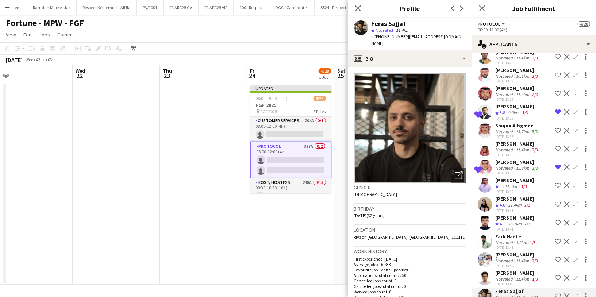
scroll to position [411, 0]
click at [555, 116] on app-icon "Remove crew from shortlist" at bounding box center [558, 113] width 6 height 6
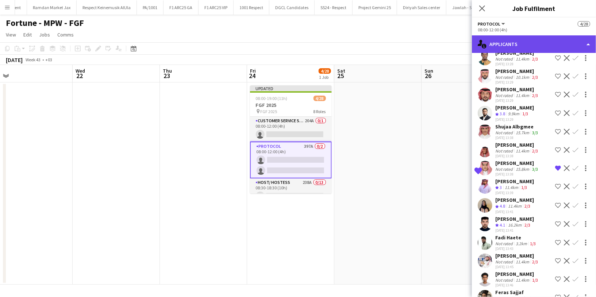
click at [515, 47] on div "single-neutral-actions-information Applicants" at bounding box center [534, 44] width 124 height 18
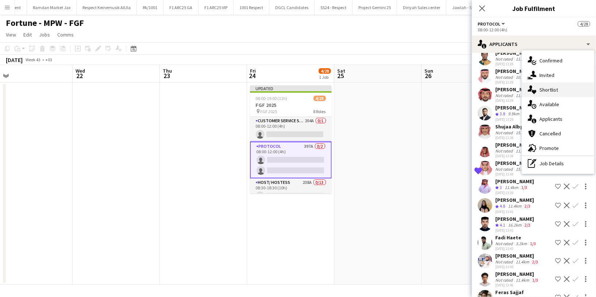
click at [553, 93] on div "single-neutral-actions-heart Shortlist" at bounding box center [557, 89] width 72 height 15
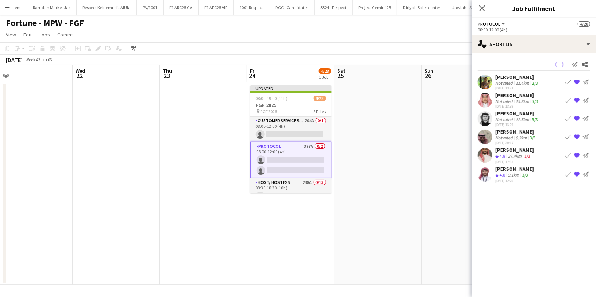
scroll to position [0, 0]
click at [505, 77] on div "[PERSON_NAME]" at bounding box center [517, 77] width 44 height 7
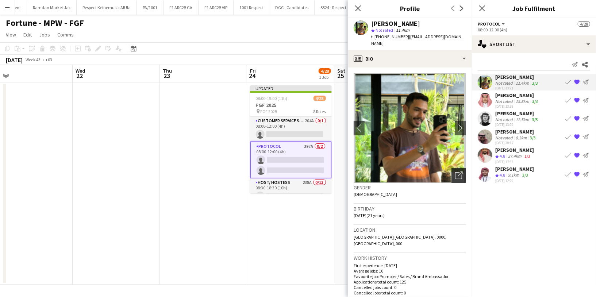
click at [453, 168] on div "Open photos pop-in" at bounding box center [458, 175] width 15 height 15
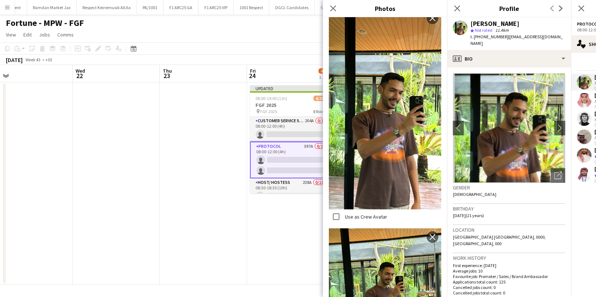
scroll to position [158, 0]
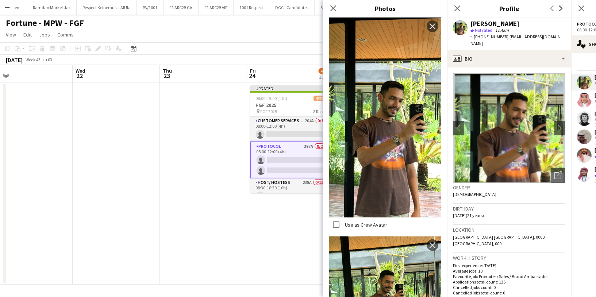
click at [513, 190] on div "Gender [DEMOGRAPHIC_DATA]" at bounding box center [509, 193] width 112 height 21
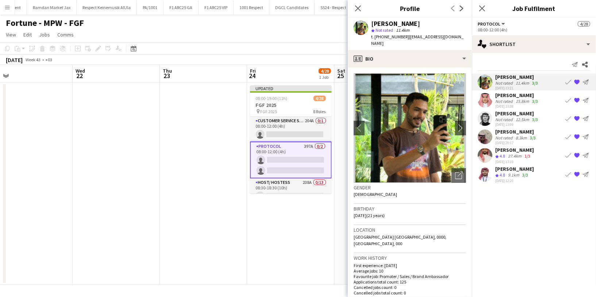
click at [519, 100] on div "15.8km" at bounding box center [522, 100] width 16 height 5
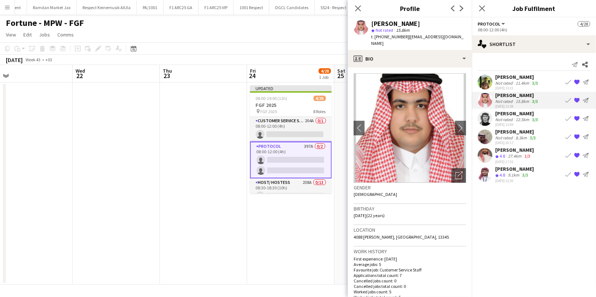
click at [519, 112] on div "[PERSON_NAME]" at bounding box center [517, 113] width 44 height 7
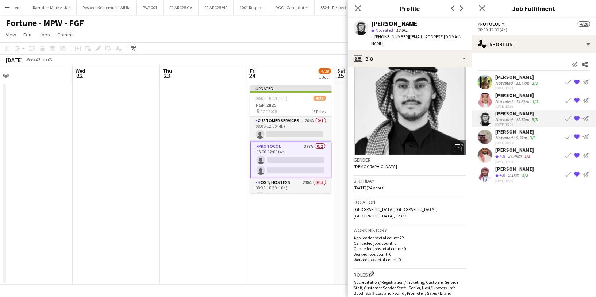
scroll to position [40, 0]
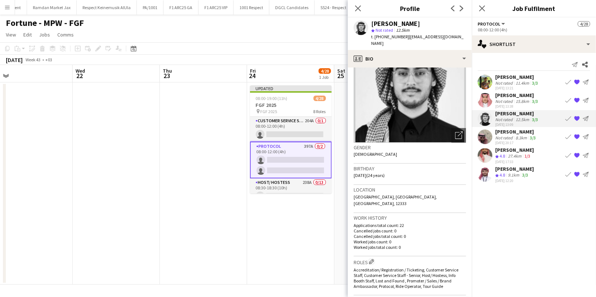
click at [501, 137] on div "Not rated" at bounding box center [504, 137] width 19 height 5
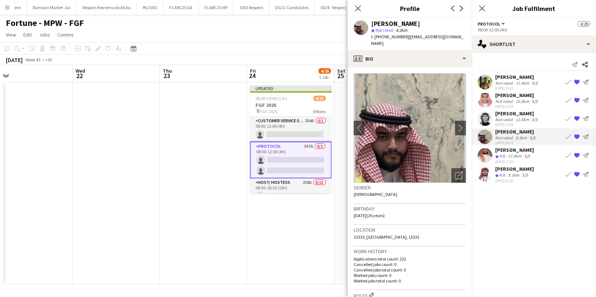
click at [515, 172] on div "9.1km" at bounding box center [513, 175] width 14 height 6
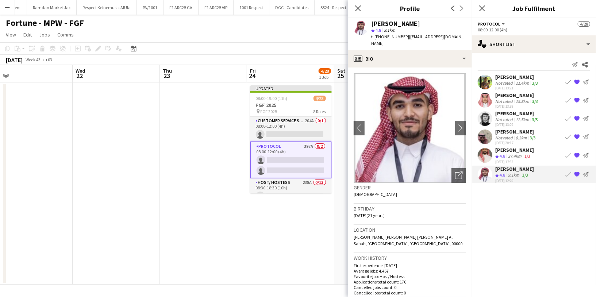
click at [510, 158] on div "27.4km" at bounding box center [514, 156] width 16 height 6
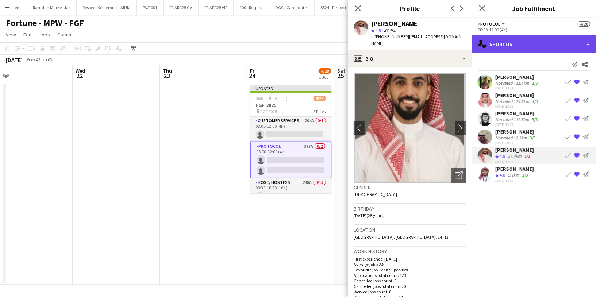
click at [517, 41] on div "single-neutral-actions-heart Shortlist" at bounding box center [534, 44] width 124 height 18
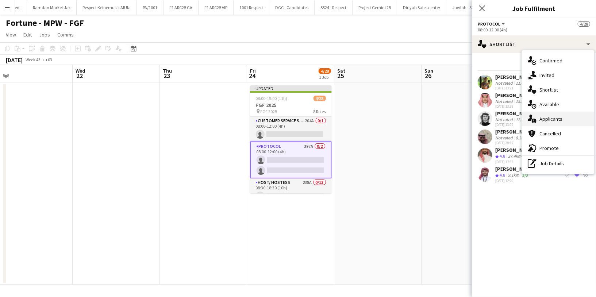
click at [534, 116] on icon "single-neutral-actions-information" at bounding box center [531, 119] width 9 height 9
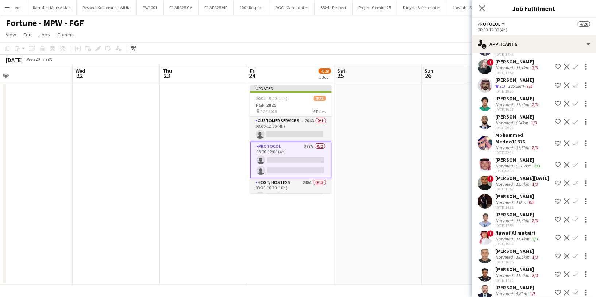
scroll to position [5282, 0]
click at [493, 95] on div "[PERSON_NAME] Crew rating 2.3 195.2km 2/3 [DATE] 19:20 Shortlist crew Decline C…" at bounding box center [534, 86] width 124 height 18
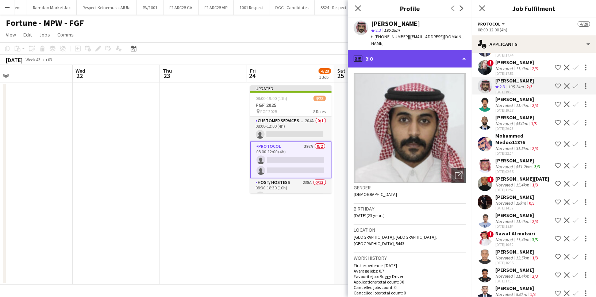
click at [426, 57] on div "profile Bio" at bounding box center [410, 59] width 124 height 18
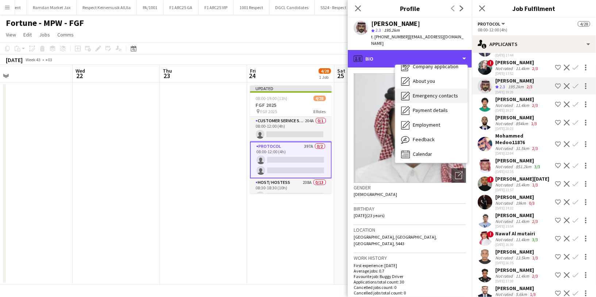
scroll to position [25, 0]
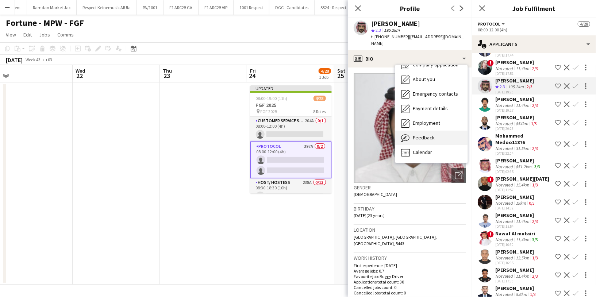
click at [425, 134] on span "Feedback" at bounding box center [423, 137] width 22 height 7
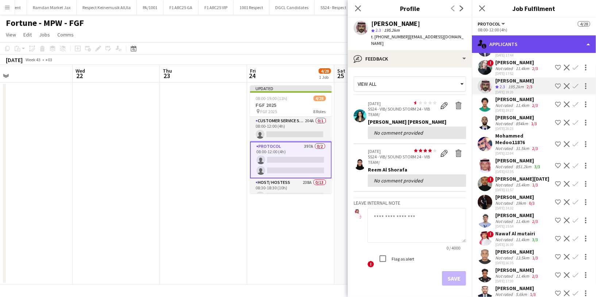
click at [529, 44] on div "single-neutral-actions-information Applicants" at bounding box center [534, 44] width 124 height 18
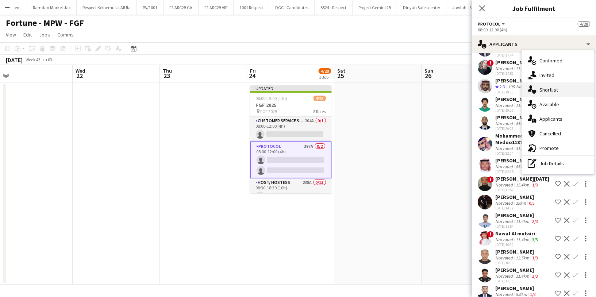
click at [549, 92] on span "Shortlist" at bounding box center [548, 89] width 19 height 7
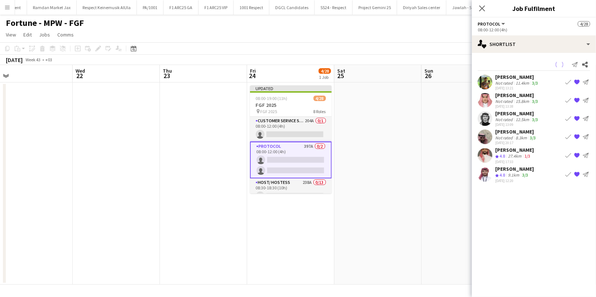
scroll to position [0, 0]
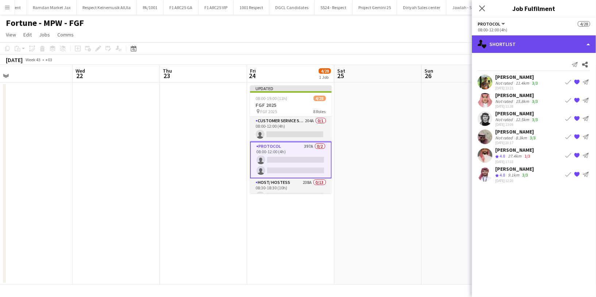
click at [513, 50] on div "single-neutral-actions-heart Shortlist" at bounding box center [534, 44] width 124 height 18
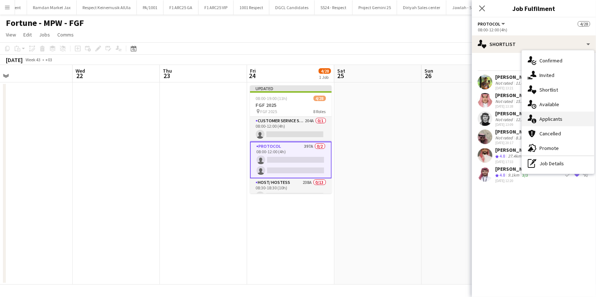
click at [564, 117] on div "single-neutral-actions-information Applicants" at bounding box center [557, 119] width 72 height 15
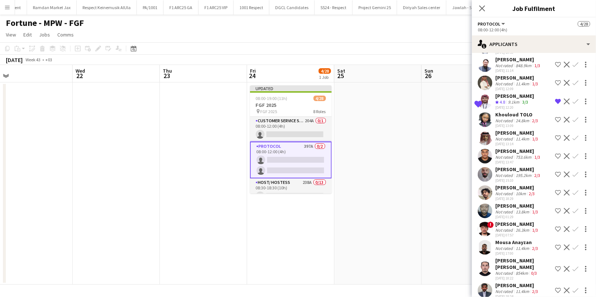
scroll to position [6657, 0]
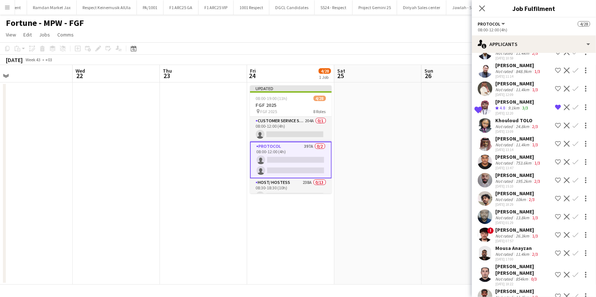
click at [508, 92] on div "Not rated" at bounding box center [504, 89] width 19 height 5
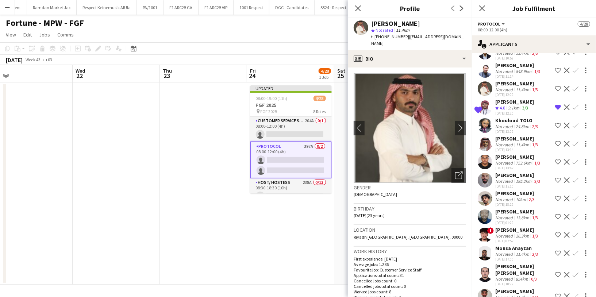
click at [555, 92] on app-icon "Shortlist crew" at bounding box center [558, 89] width 6 height 6
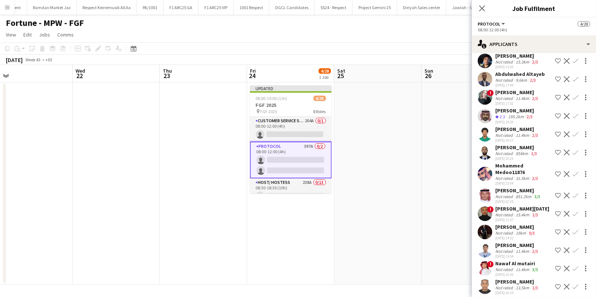
scroll to position [5250, 0]
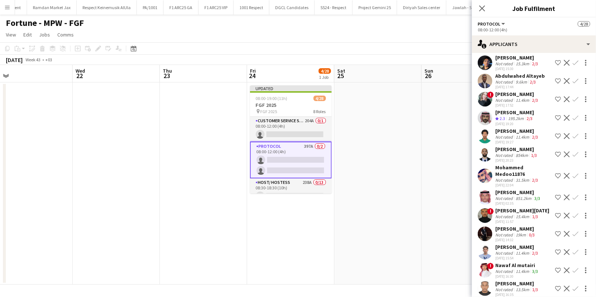
click at [503, 116] on div "[PERSON_NAME]" at bounding box center [514, 112] width 39 height 7
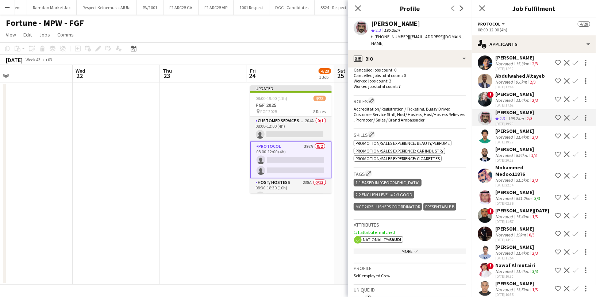
scroll to position [220, 0]
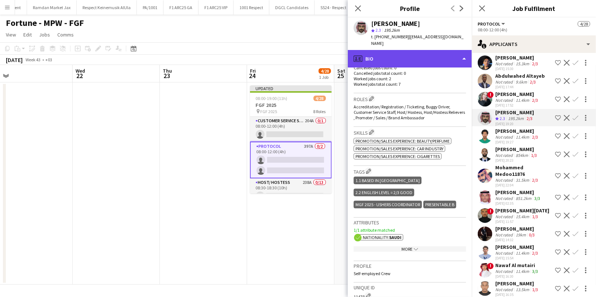
click at [420, 57] on div "profile Bio" at bounding box center [410, 59] width 124 height 18
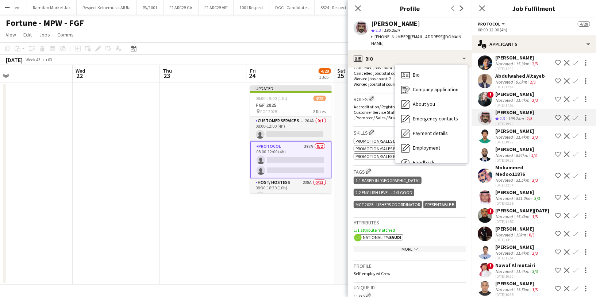
click at [431, 167] on h3 "Tags Edit crew company tags" at bounding box center [409, 171] width 112 height 8
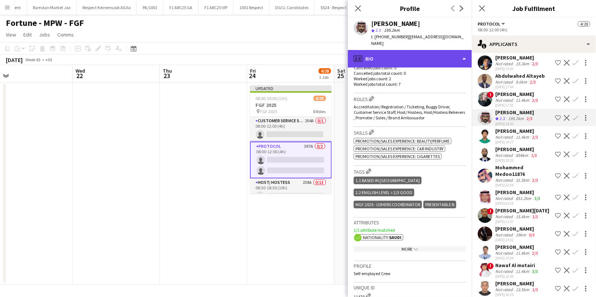
click at [415, 56] on div "profile Bio" at bounding box center [410, 59] width 124 height 18
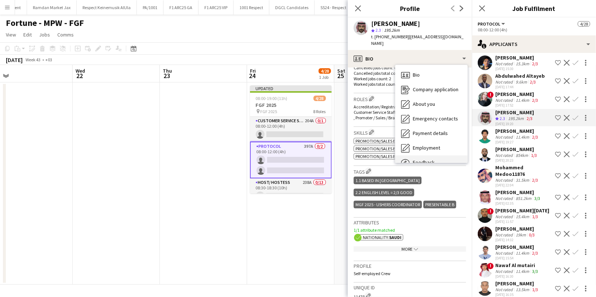
click at [430, 155] on div "Feedback Feedback" at bounding box center [431, 162] width 72 height 15
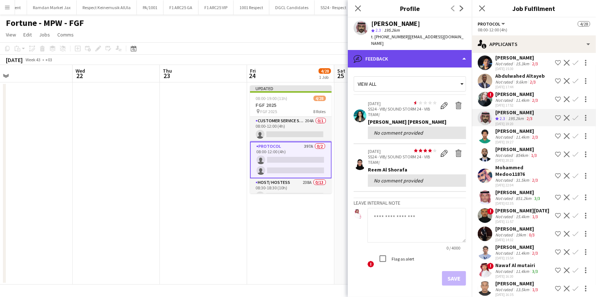
click at [433, 50] on div "bubble-pencil Feedback" at bounding box center [410, 59] width 124 height 18
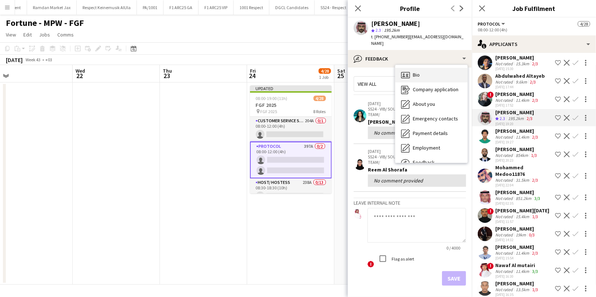
click at [442, 68] on div "Bio Bio" at bounding box center [431, 75] width 72 height 15
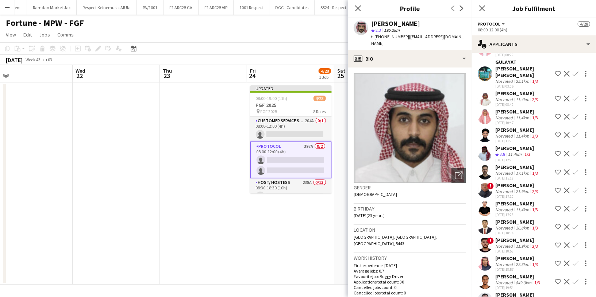
scroll to position [4718, 0]
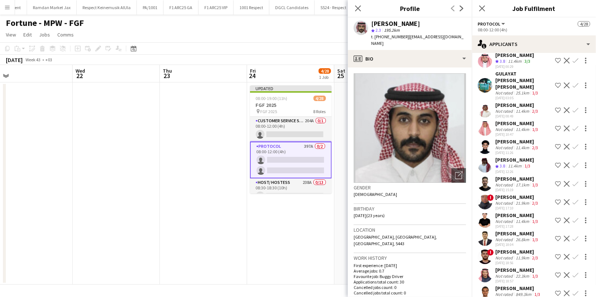
click at [514, 65] on div "11.4km" at bounding box center [514, 61] width 16 height 6
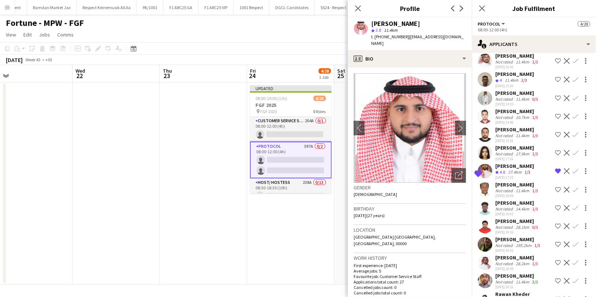
scroll to position [4045, 0]
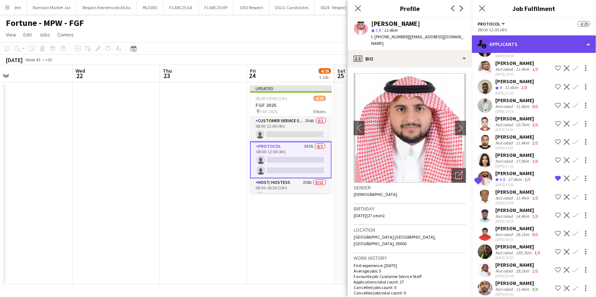
click at [505, 46] on div "single-neutral-actions-information Applicants" at bounding box center [534, 44] width 124 height 18
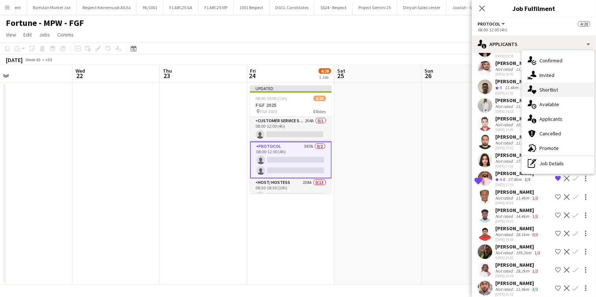
click at [559, 93] on div "single-neutral-actions-heart Shortlist" at bounding box center [557, 89] width 72 height 15
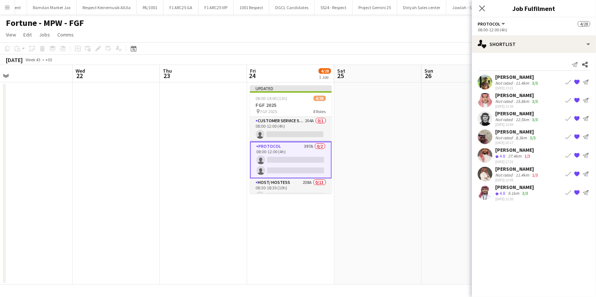
click at [575, 120] on app-icon "{{ spriteTitle }}" at bounding box center [577, 119] width 6 height 6
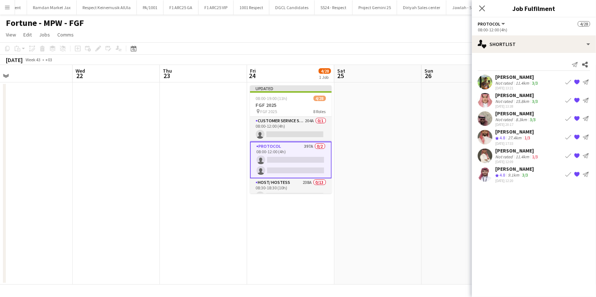
click at [575, 120] on app-icon "{{ spriteTitle }}" at bounding box center [577, 119] width 6 height 6
